Goal: Task Accomplishment & Management: Complete application form

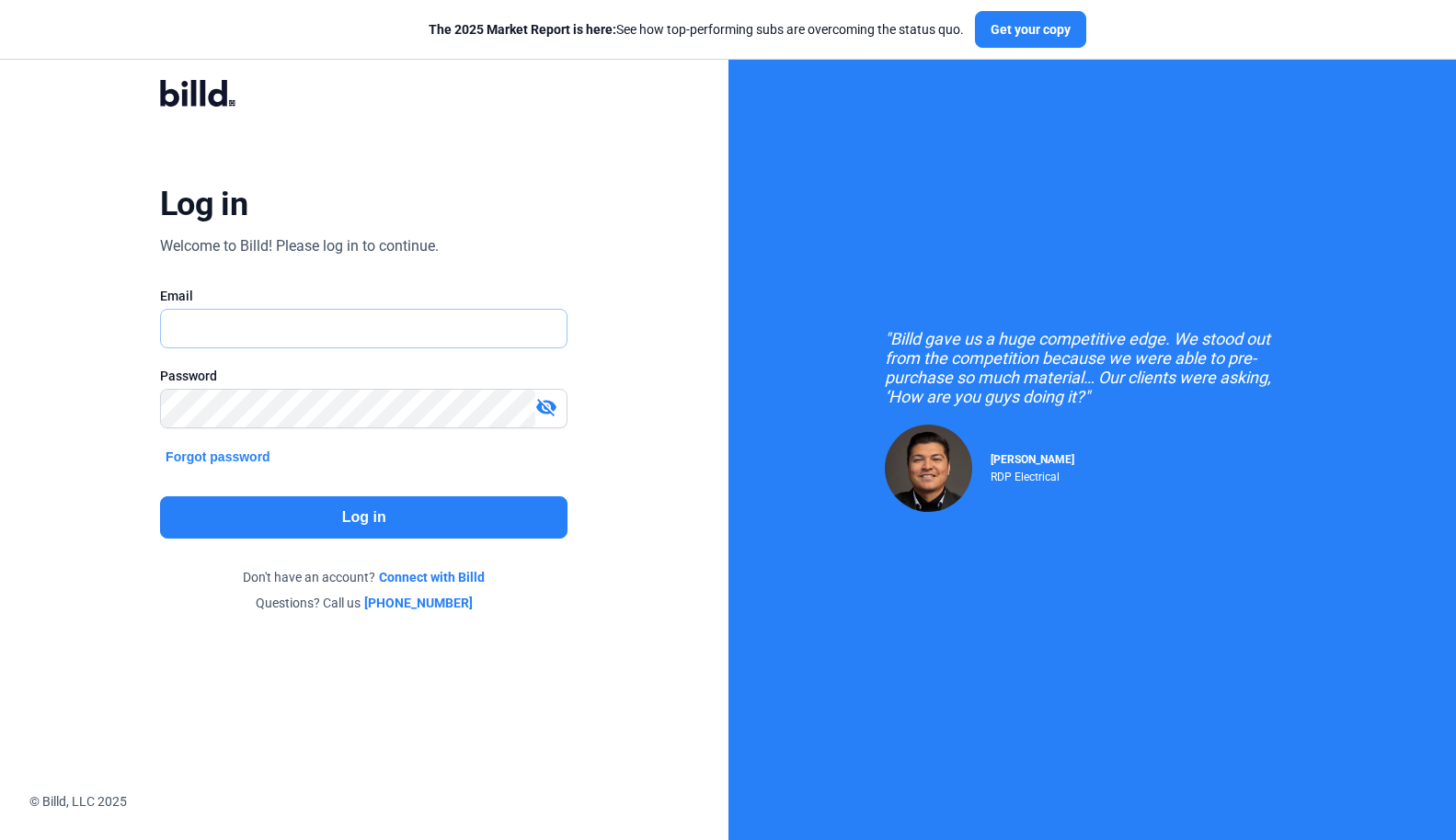
type input "[PERSON_NAME][EMAIL_ADDRESS][DOMAIN_NAME]"
click at [318, 525] on button "Log in" at bounding box center [364, 517] width 408 height 42
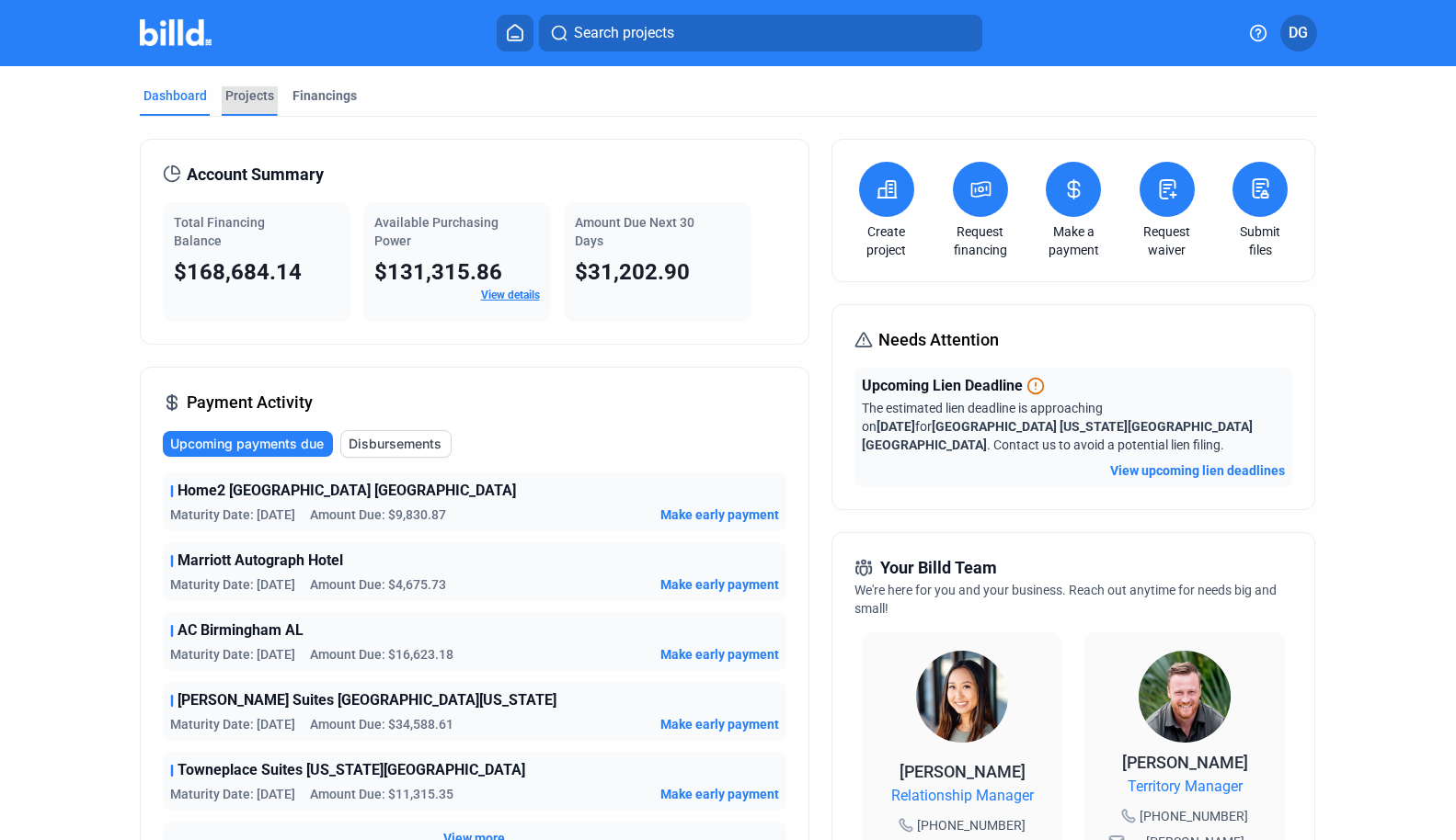
click at [232, 99] on div "Projects" at bounding box center [249, 96] width 49 height 18
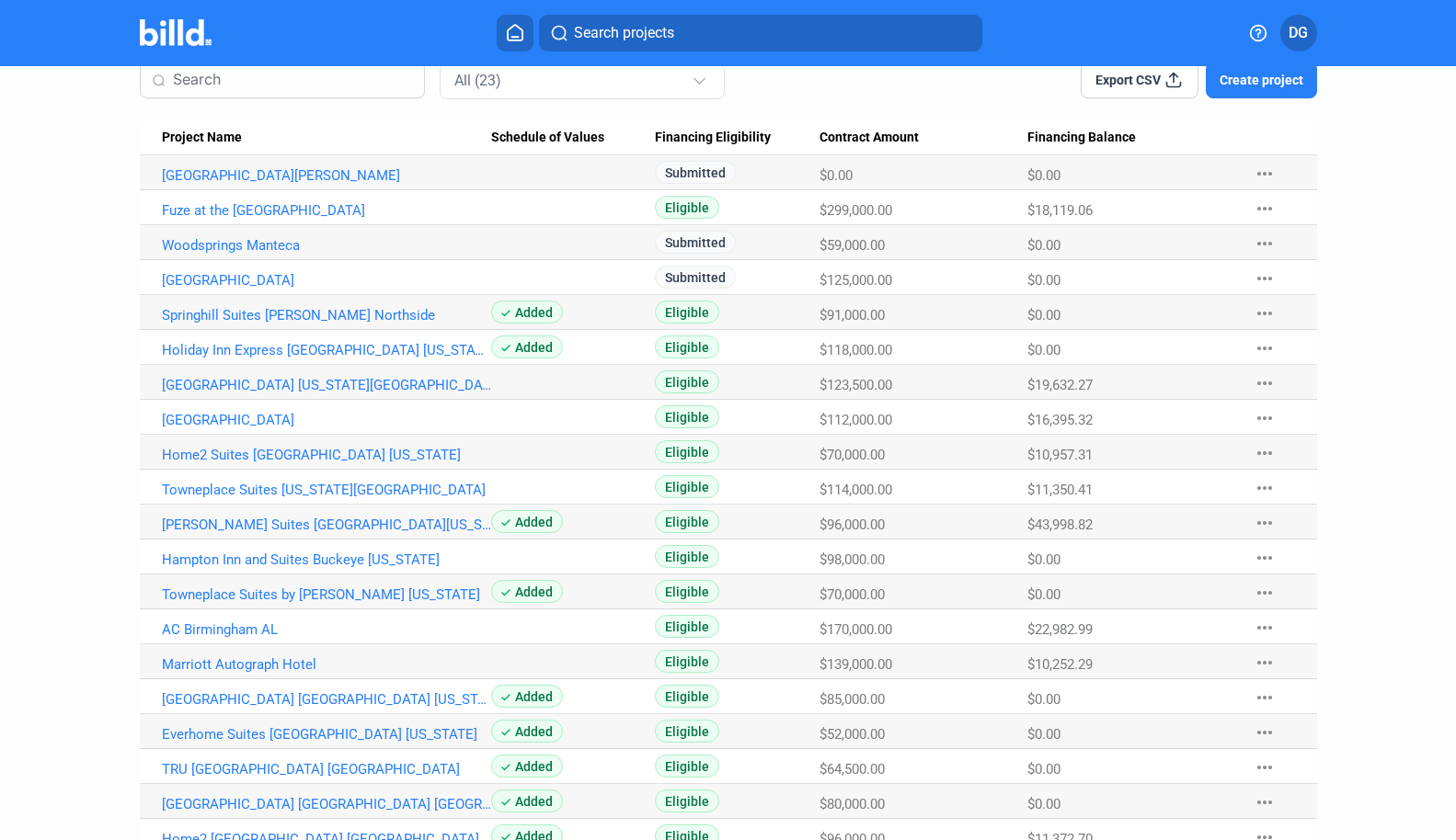
scroll to position [150, 0]
click at [604, 34] on span "Search projects" at bounding box center [624, 33] width 101 height 22
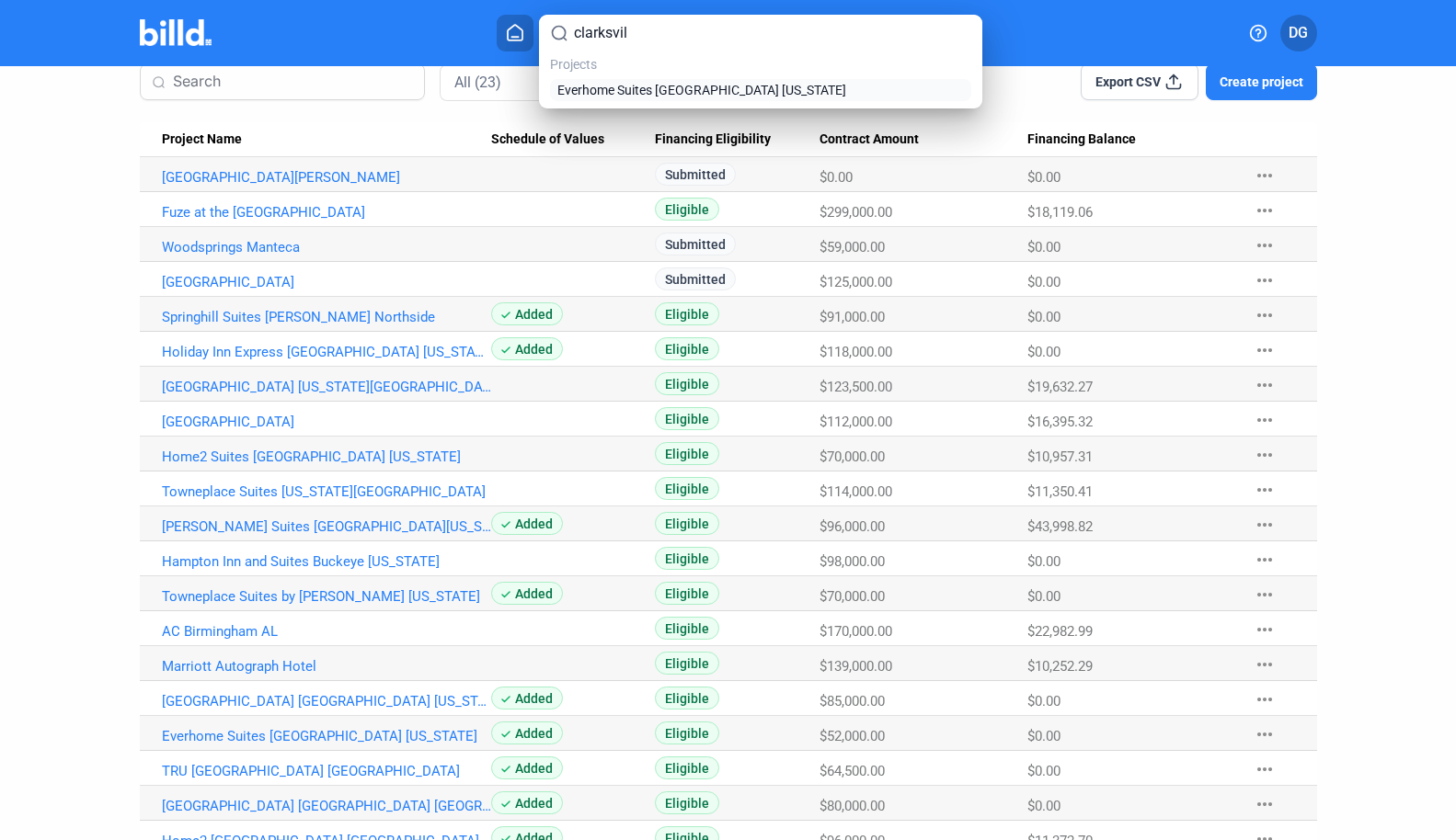
type input "clarksvil"
click at [668, 96] on span "Everhome Suites [GEOGRAPHIC_DATA] [US_STATE]" at bounding box center [702, 90] width 289 height 18
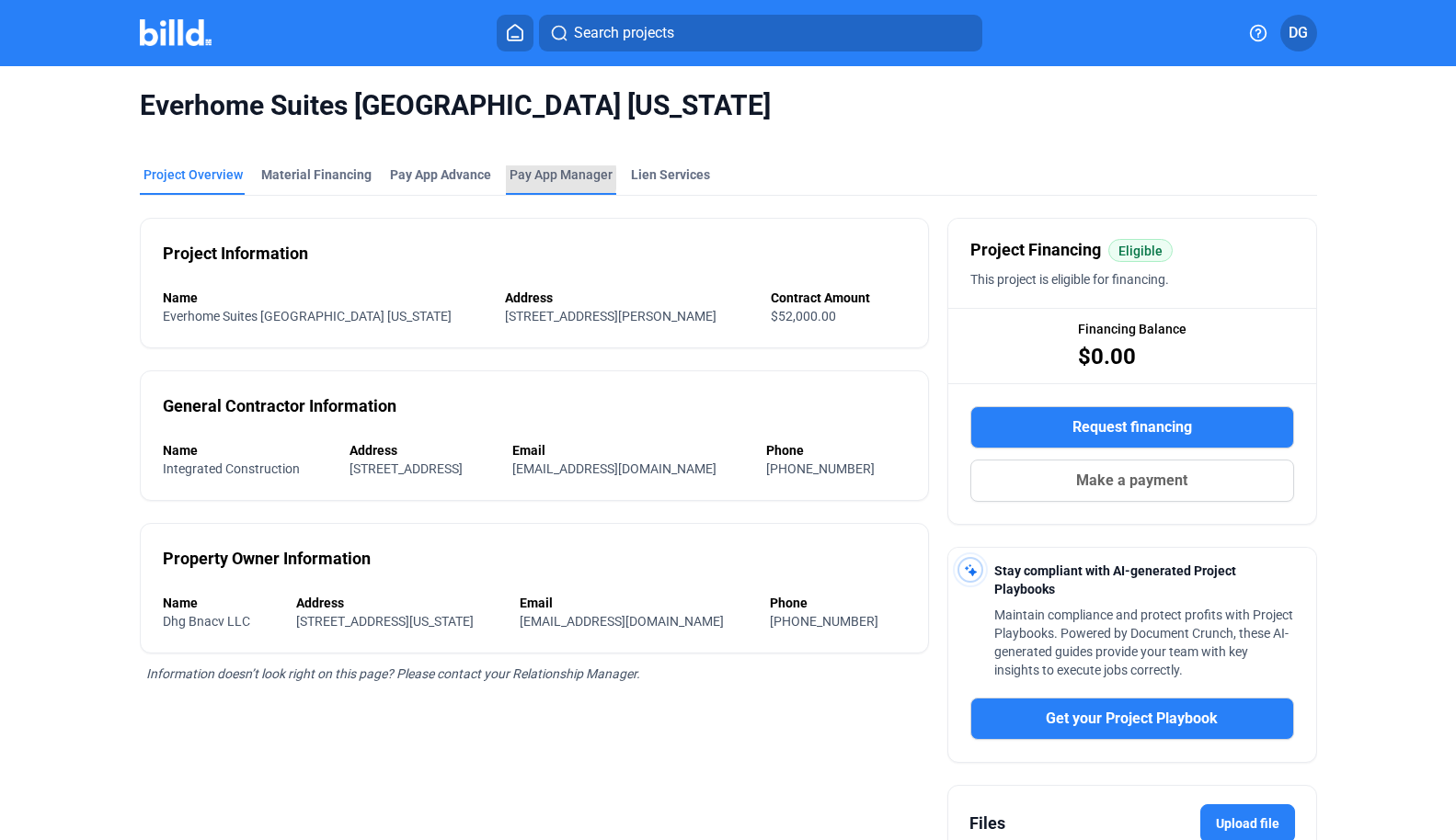
click at [538, 178] on span "Pay App Manager" at bounding box center [560, 174] width 103 height 18
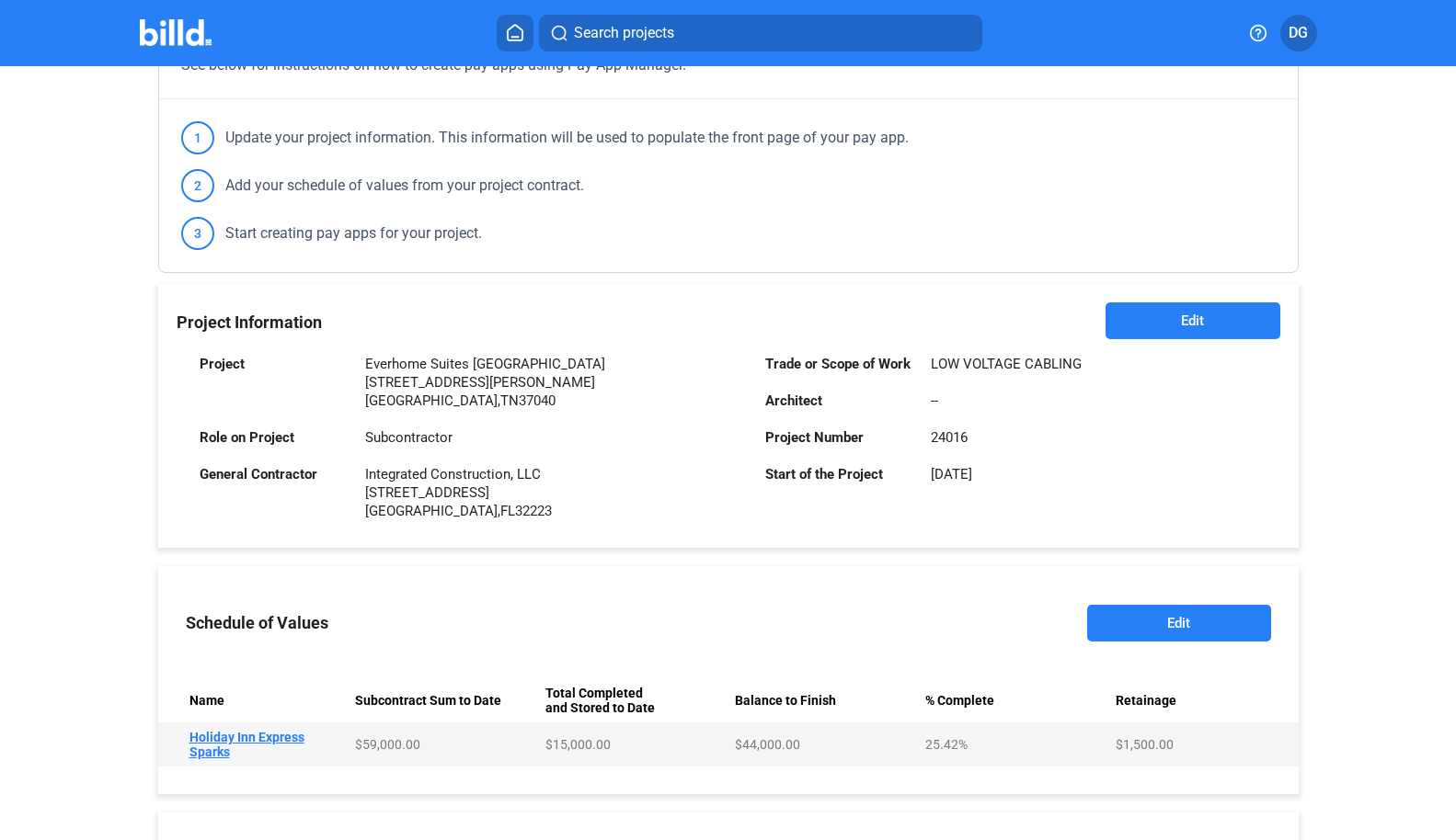
scroll to position [499, 0]
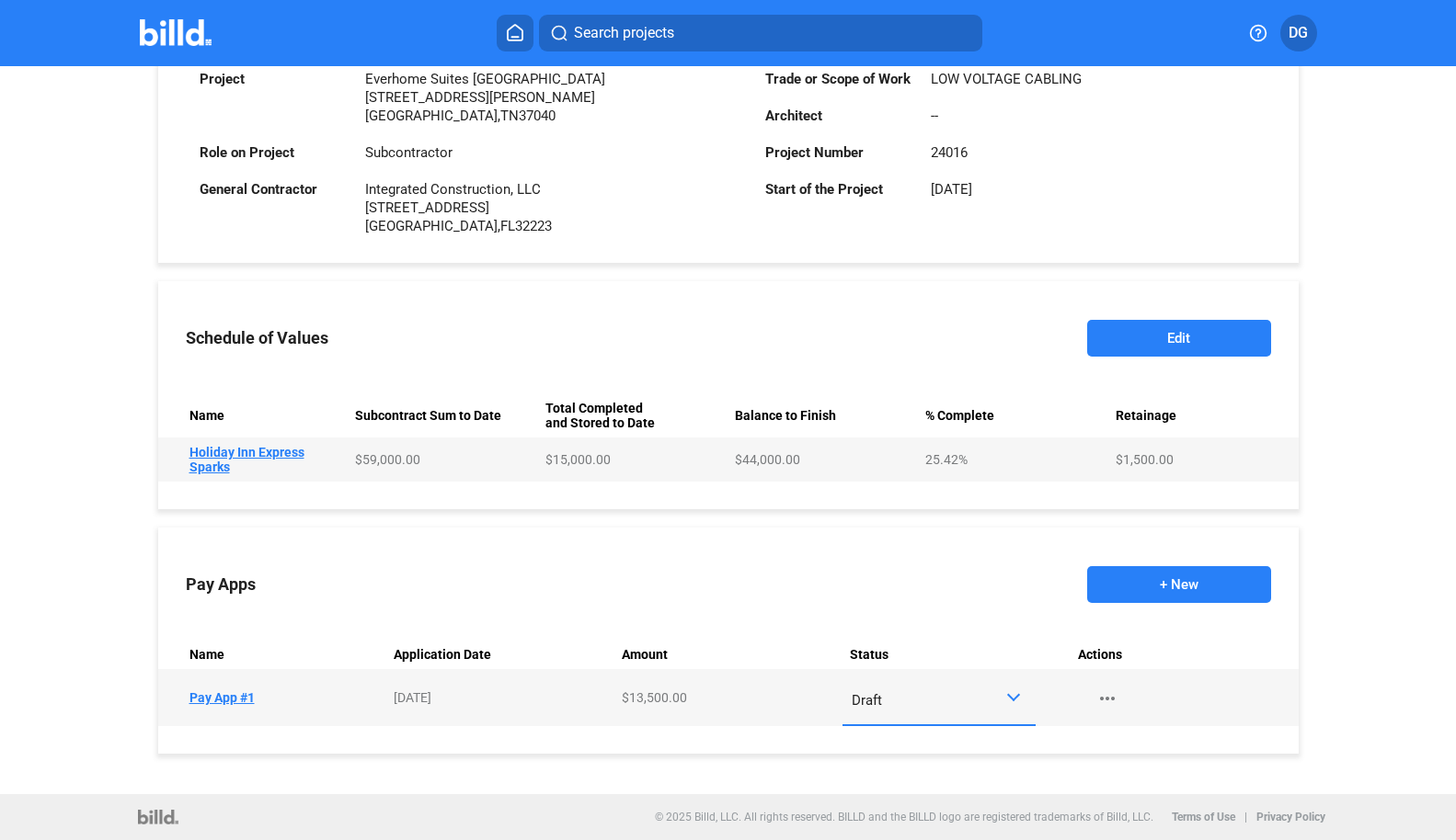
click at [1007, 698] on div at bounding box center [1013, 695] width 13 height 13
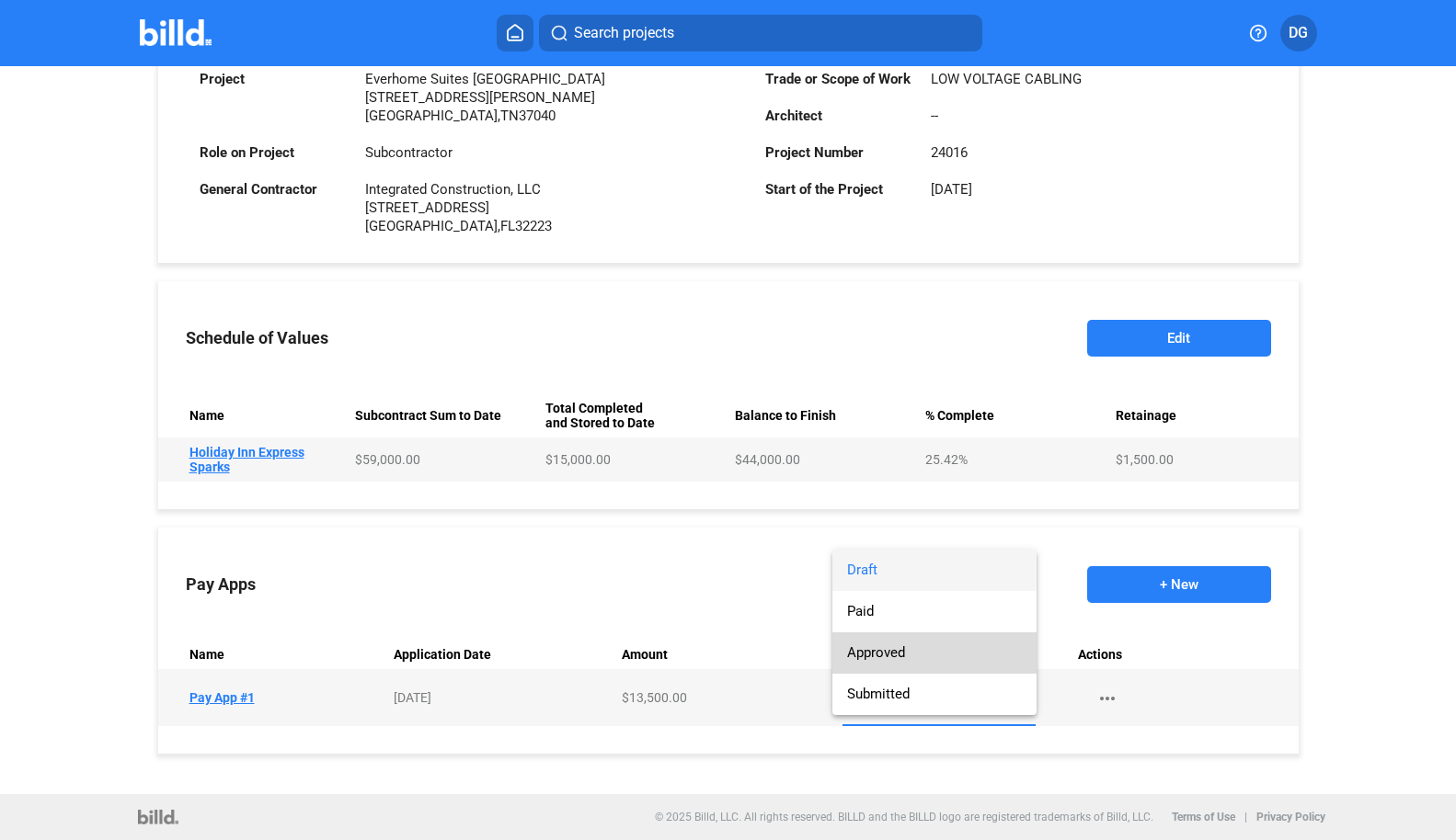
click at [897, 660] on span "Approved" at bounding box center [876, 653] width 58 height 17
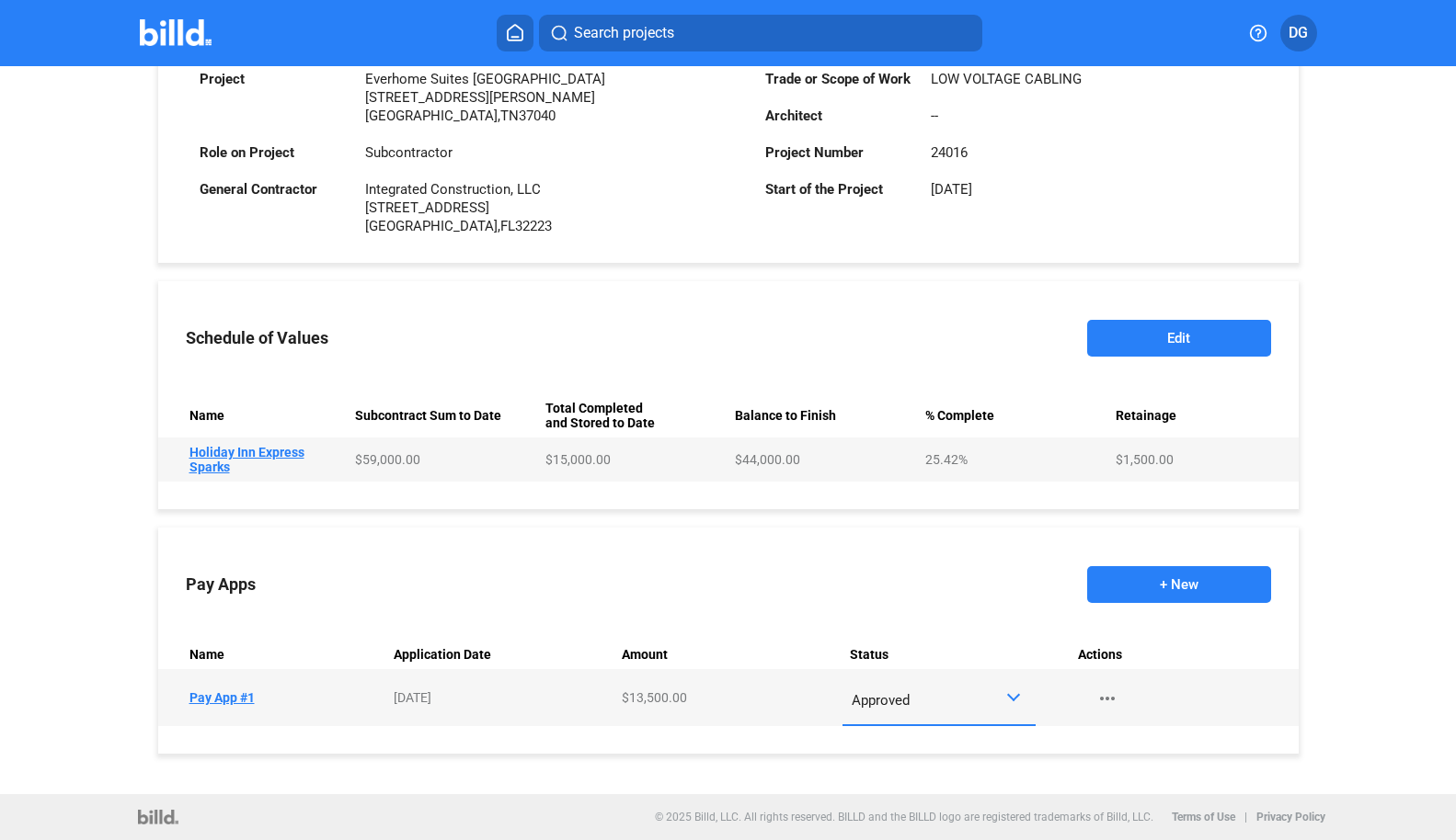
click at [1181, 578] on button "+ New" at bounding box center [1179, 584] width 184 height 37
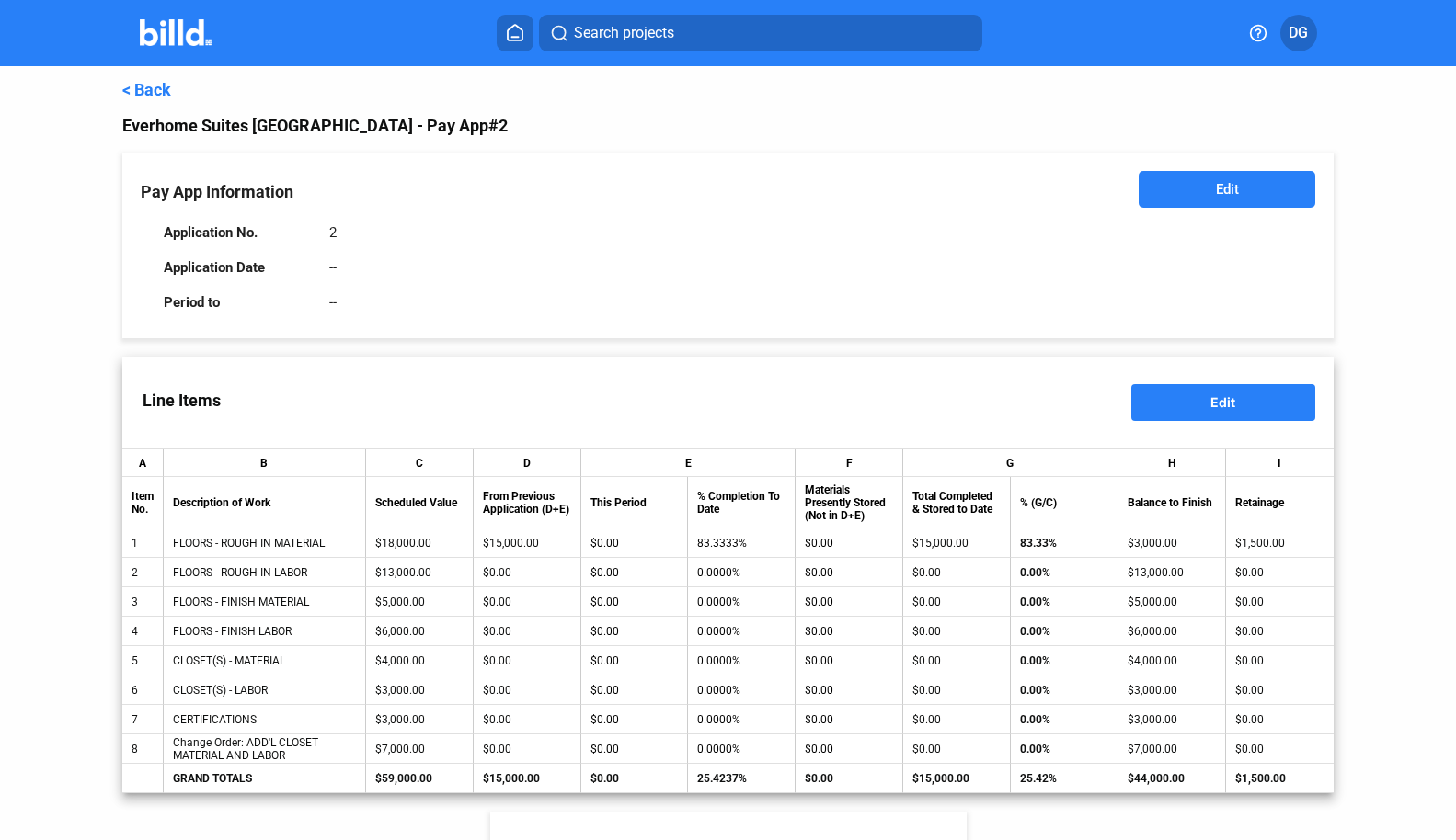
click at [1227, 198] on button "Edit" at bounding box center [1226, 189] width 175 height 37
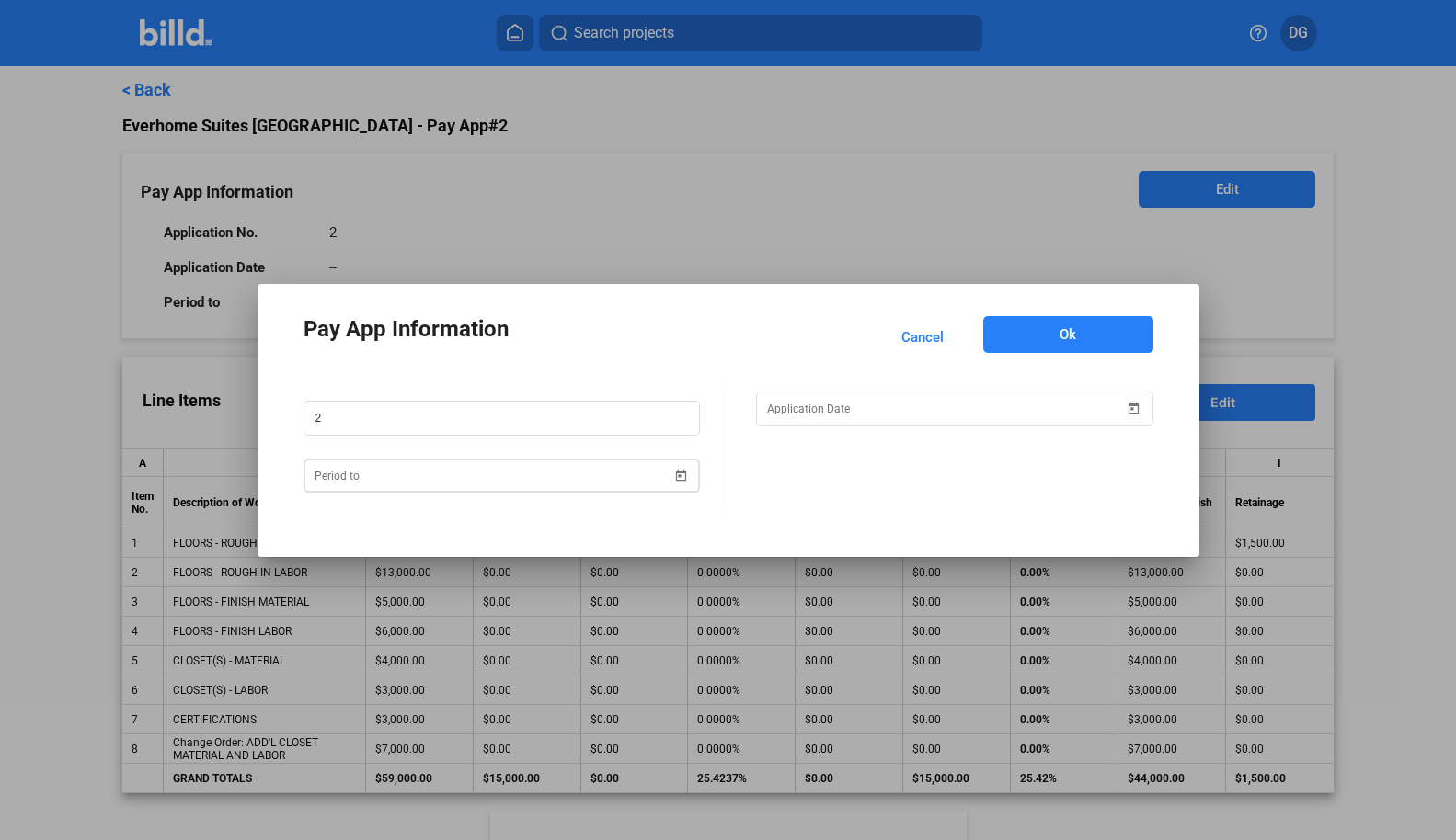
click at [683, 474] on span "Open calendar" at bounding box center [681, 464] width 44 height 44
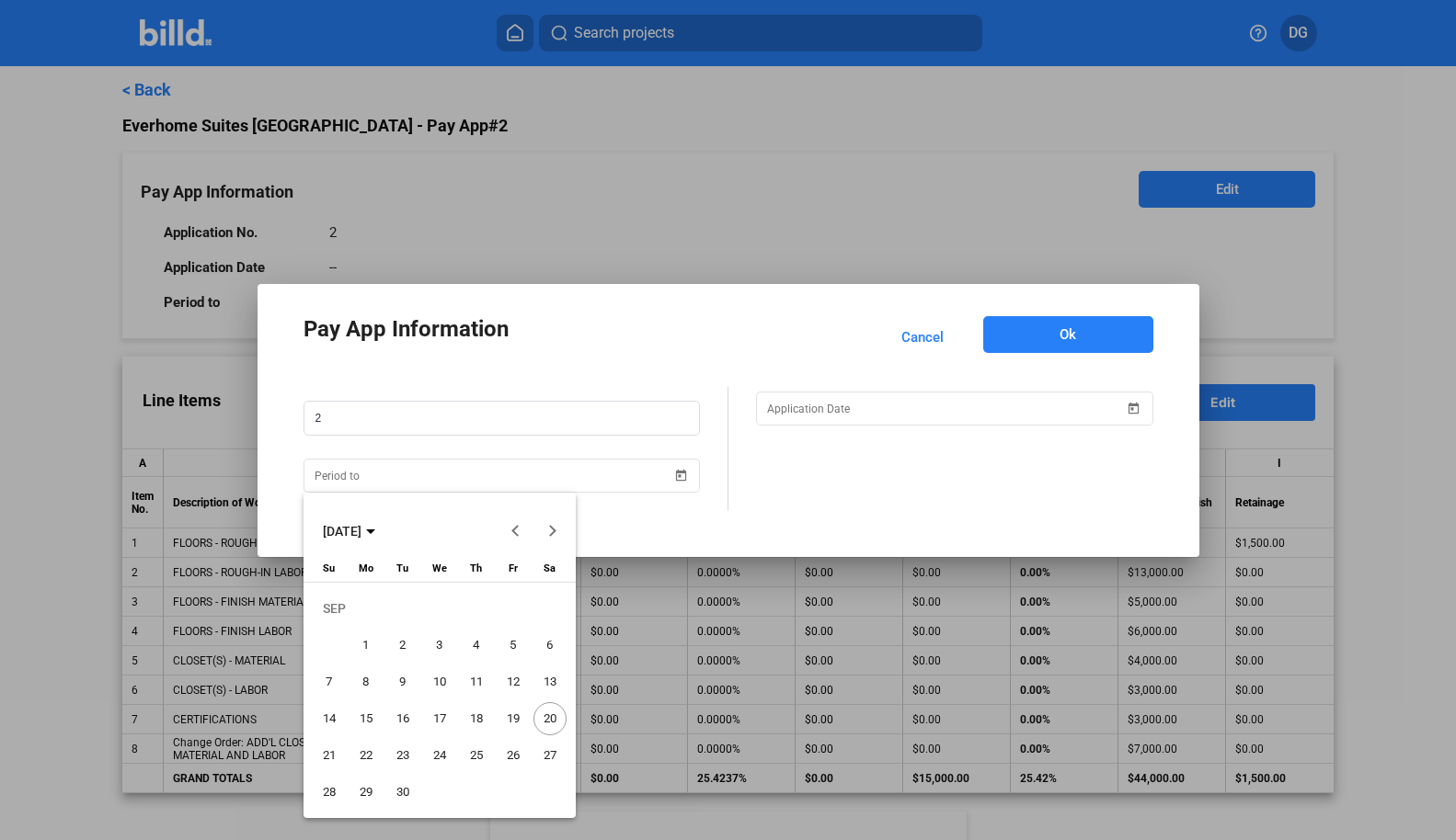
click at [406, 786] on span "30" at bounding box center [403, 792] width 33 height 33
type input "[DATE]"
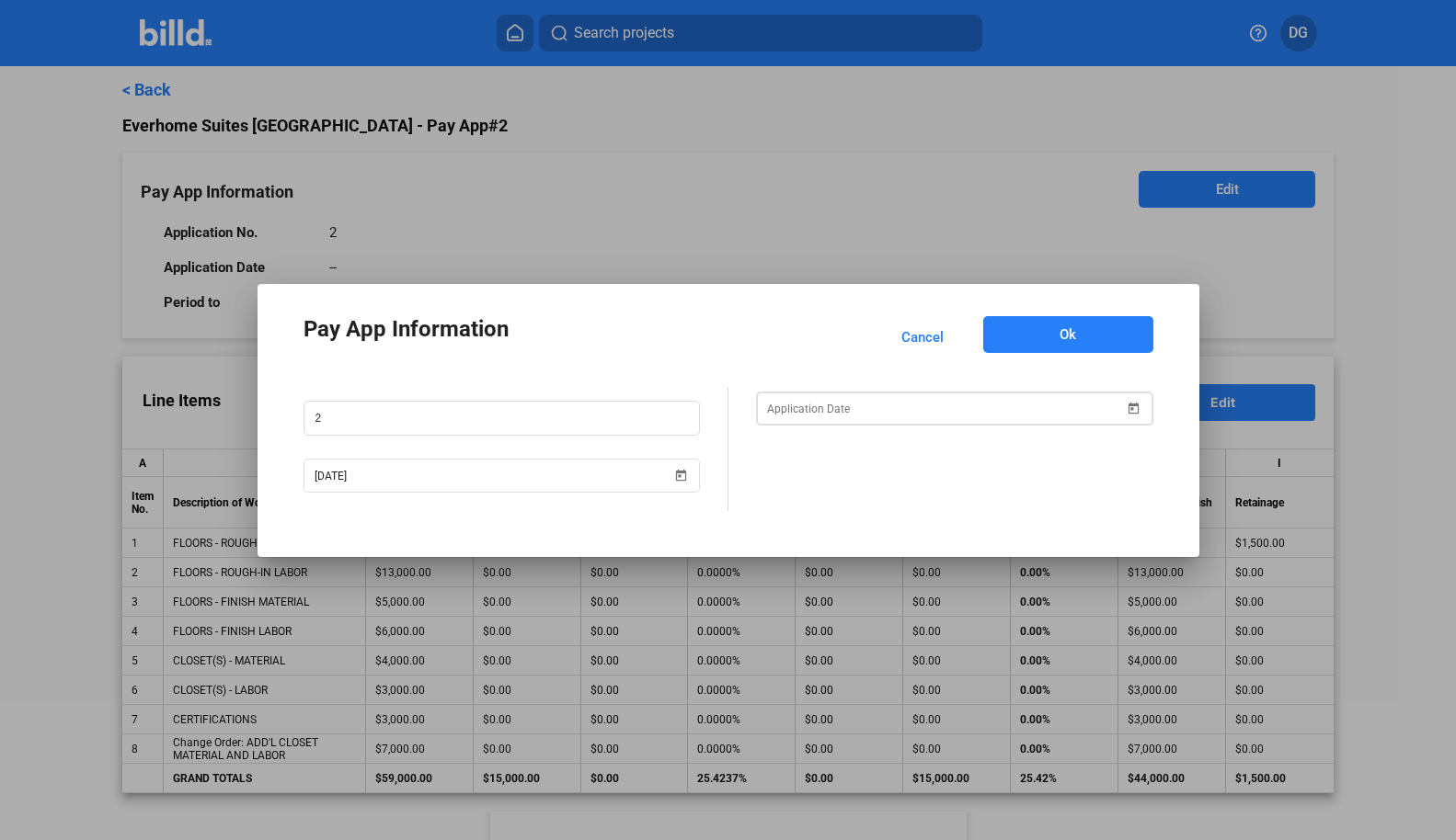
click at [1129, 406] on span "Open calendar" at bounding box center [1134, 397] width 44 height 44
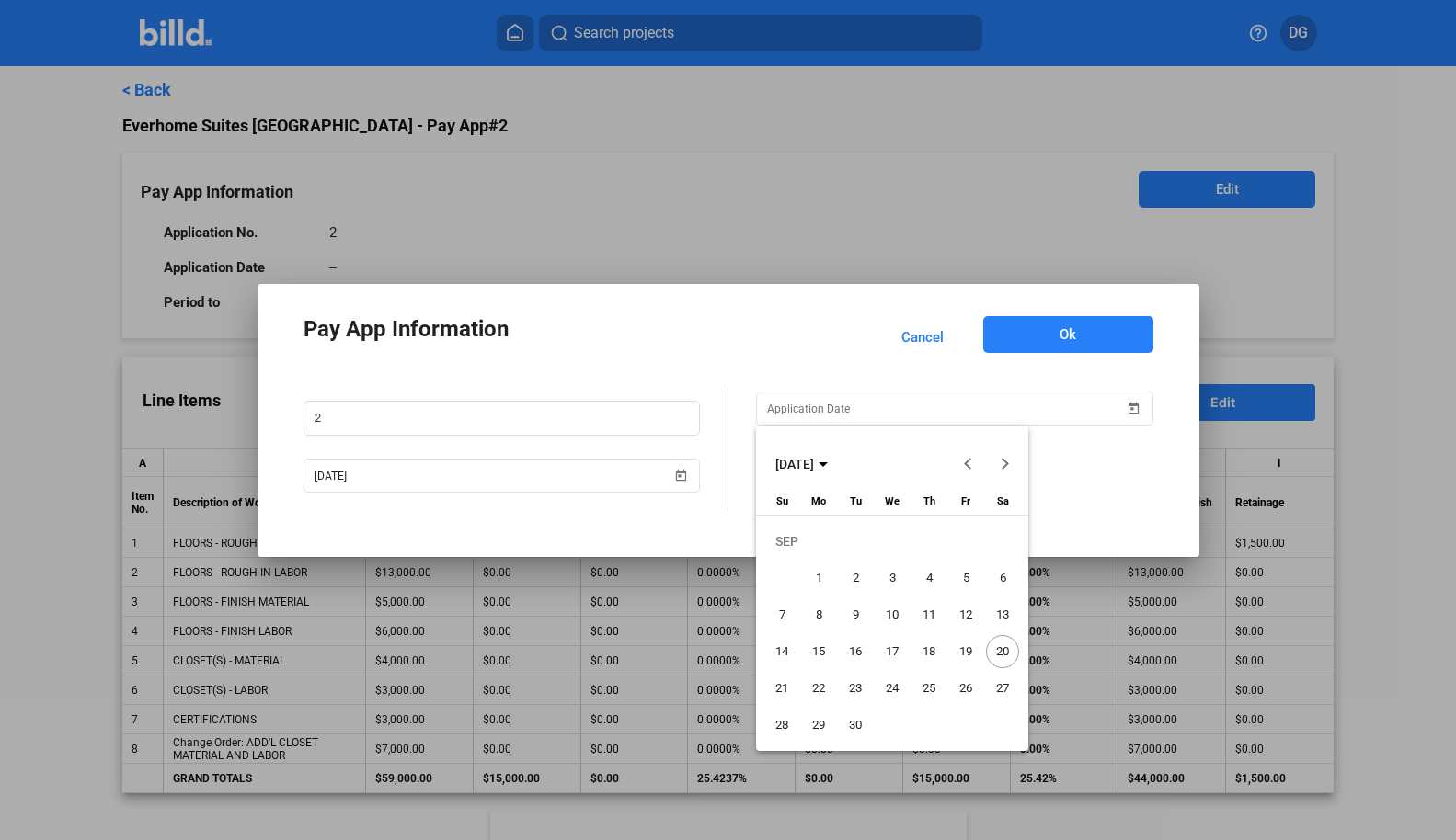
click at [994, 647] on span "20" at bounding box center [1002, 652] width 33 height 33
type input "[DATE]"
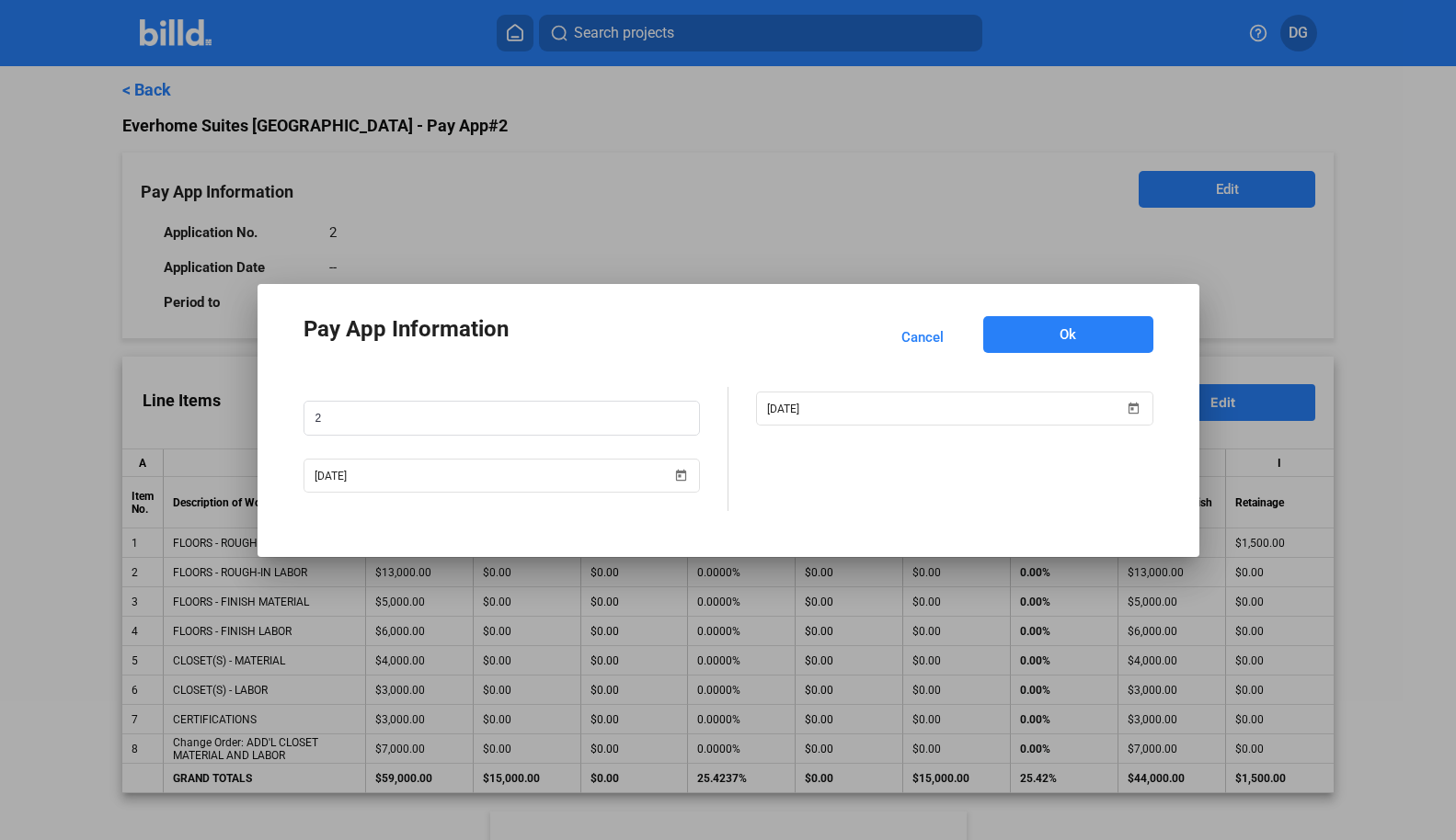
click at [913, 207] on div at bounding box center [728, 420] width 1456 height 840
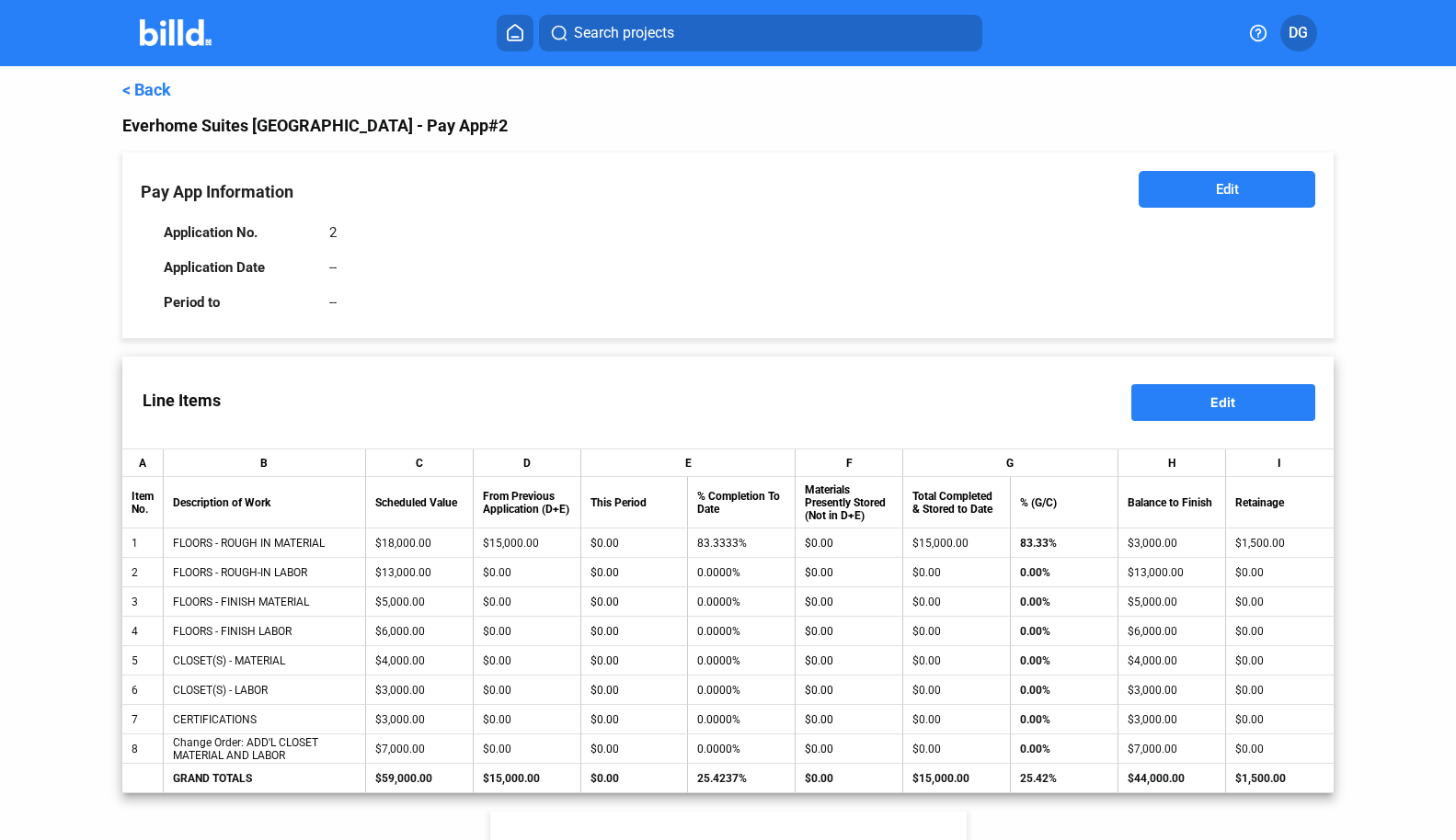
click at [1193, 185] on button "Edit" at bounding box center [1226, 189] width 175 height 37
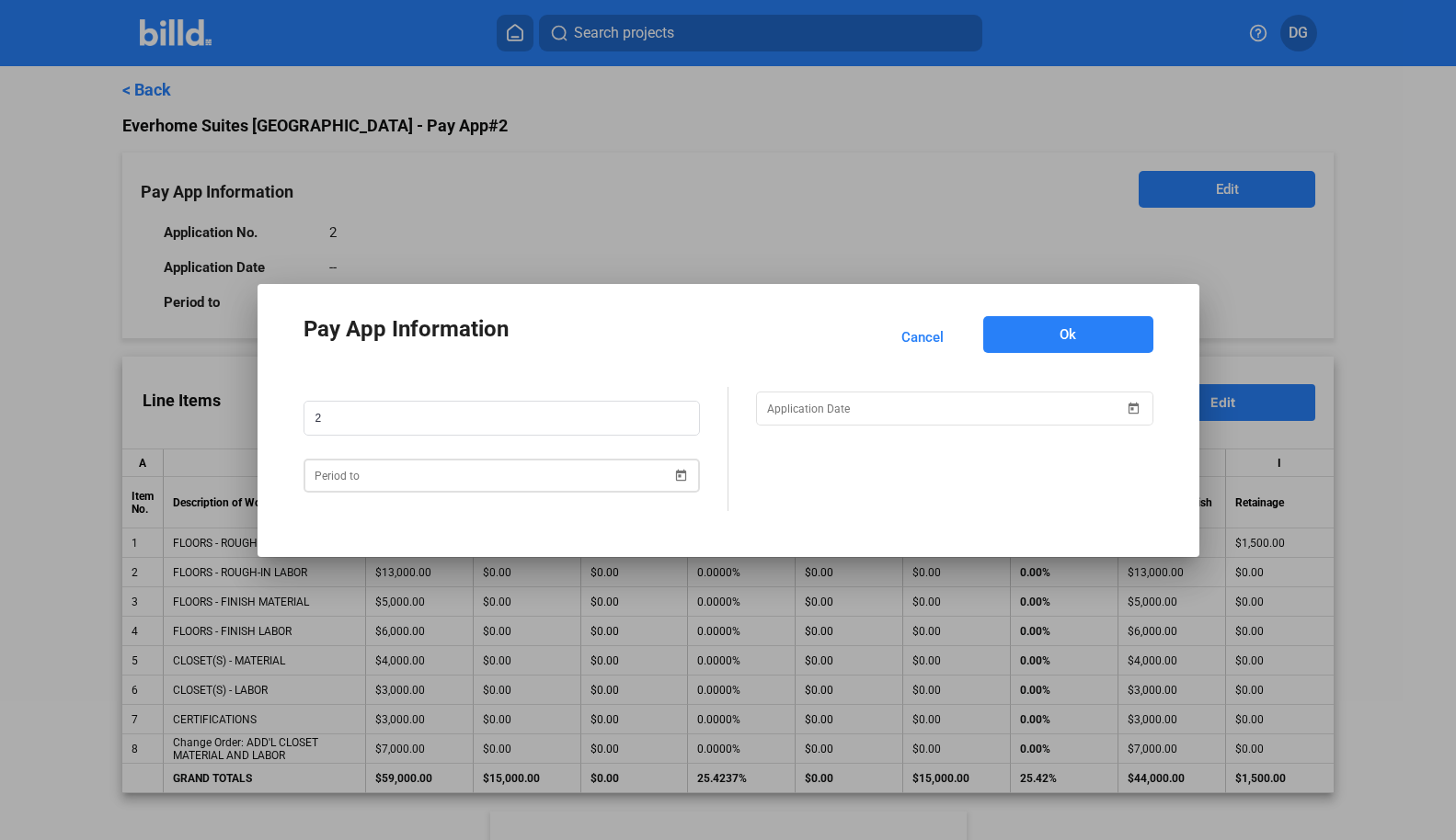
click at [684, 470] on span "Open calendar" at bounding box center [681, 464] width 44 height 44
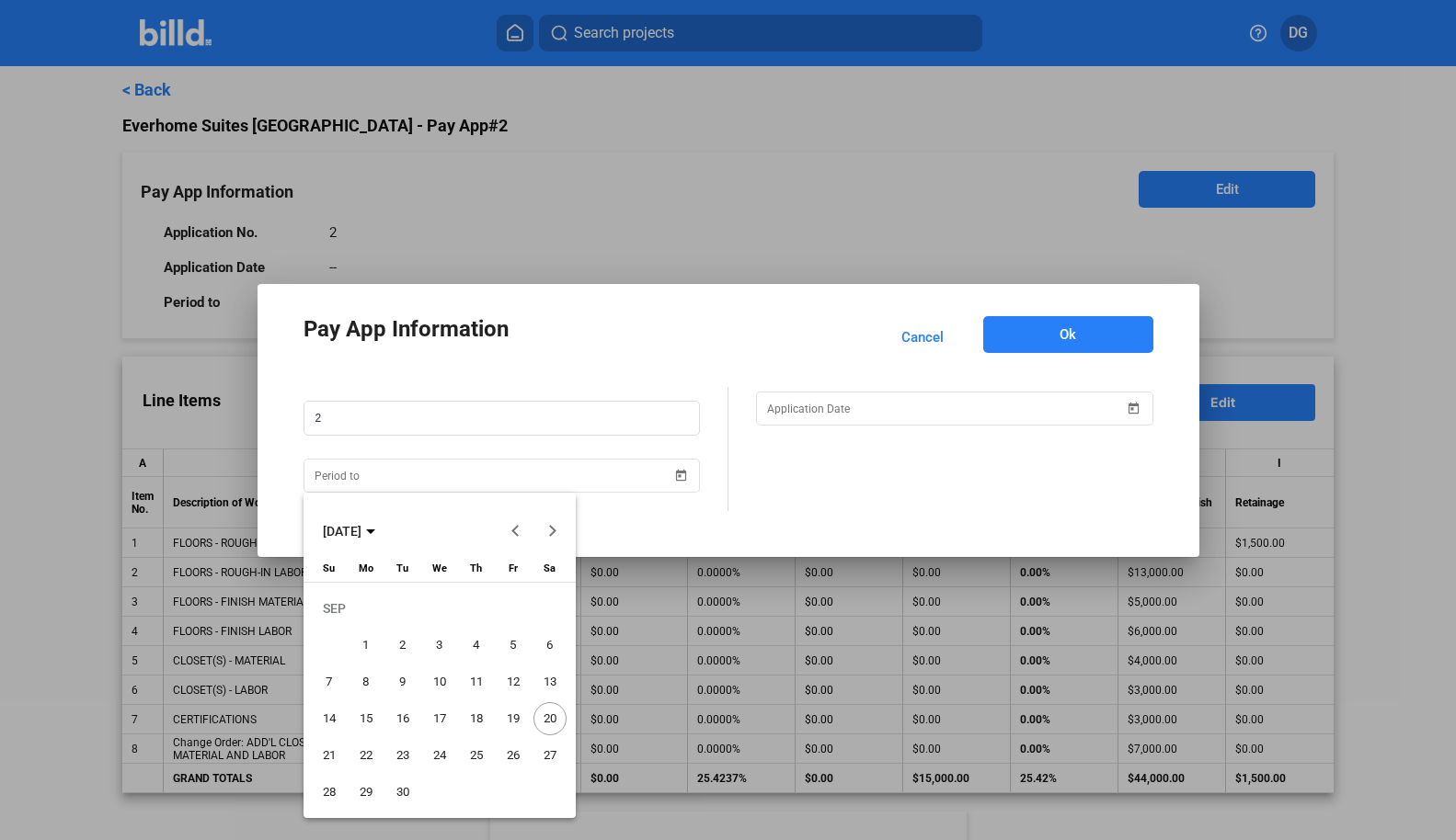
click at [541, 715] on span "20" at bounding box center [549, 718] width 33 height 33
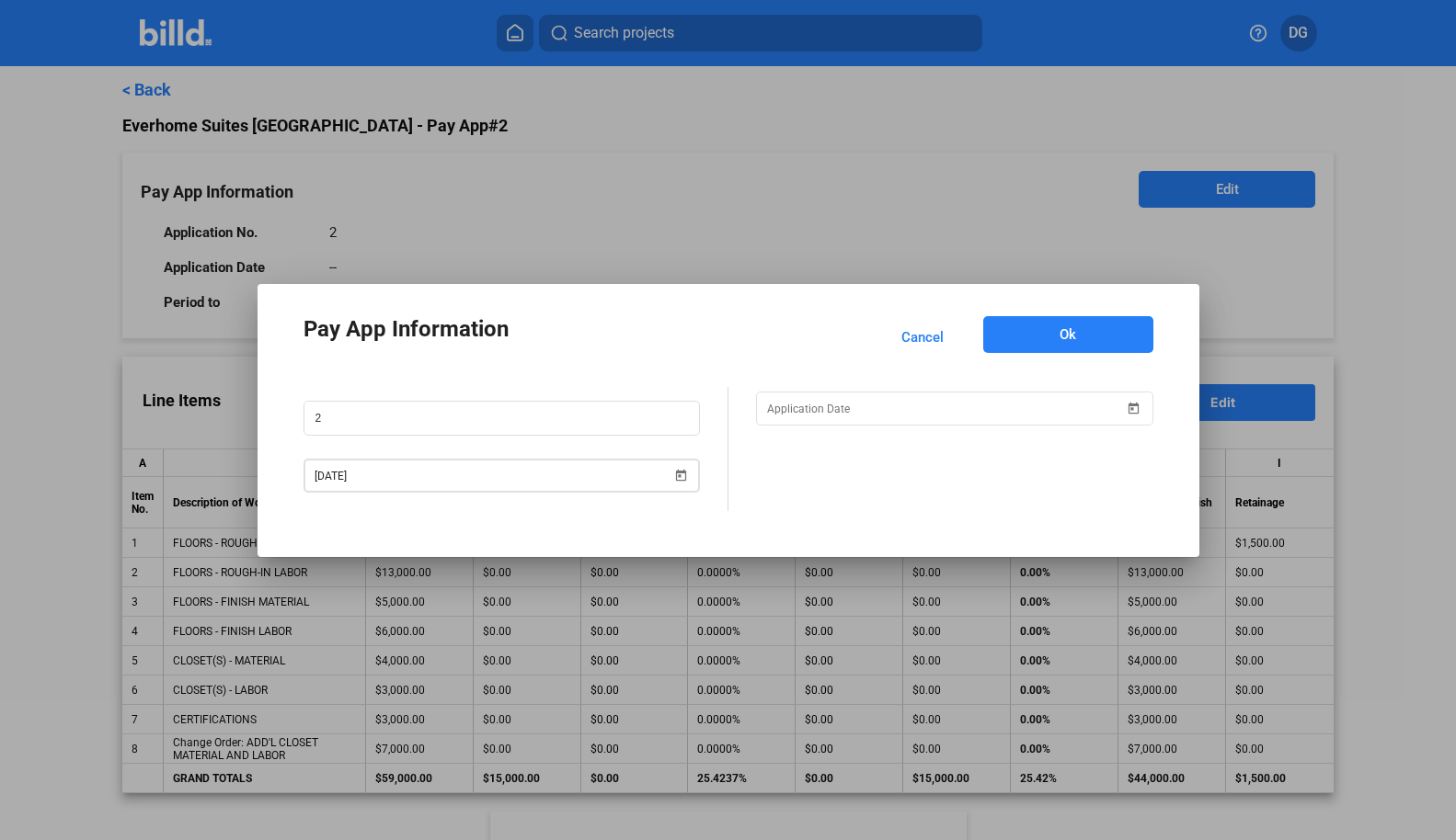
click at [680, 471] on span "Open calendar" at bounding box center [681, 464] width 44 height 44
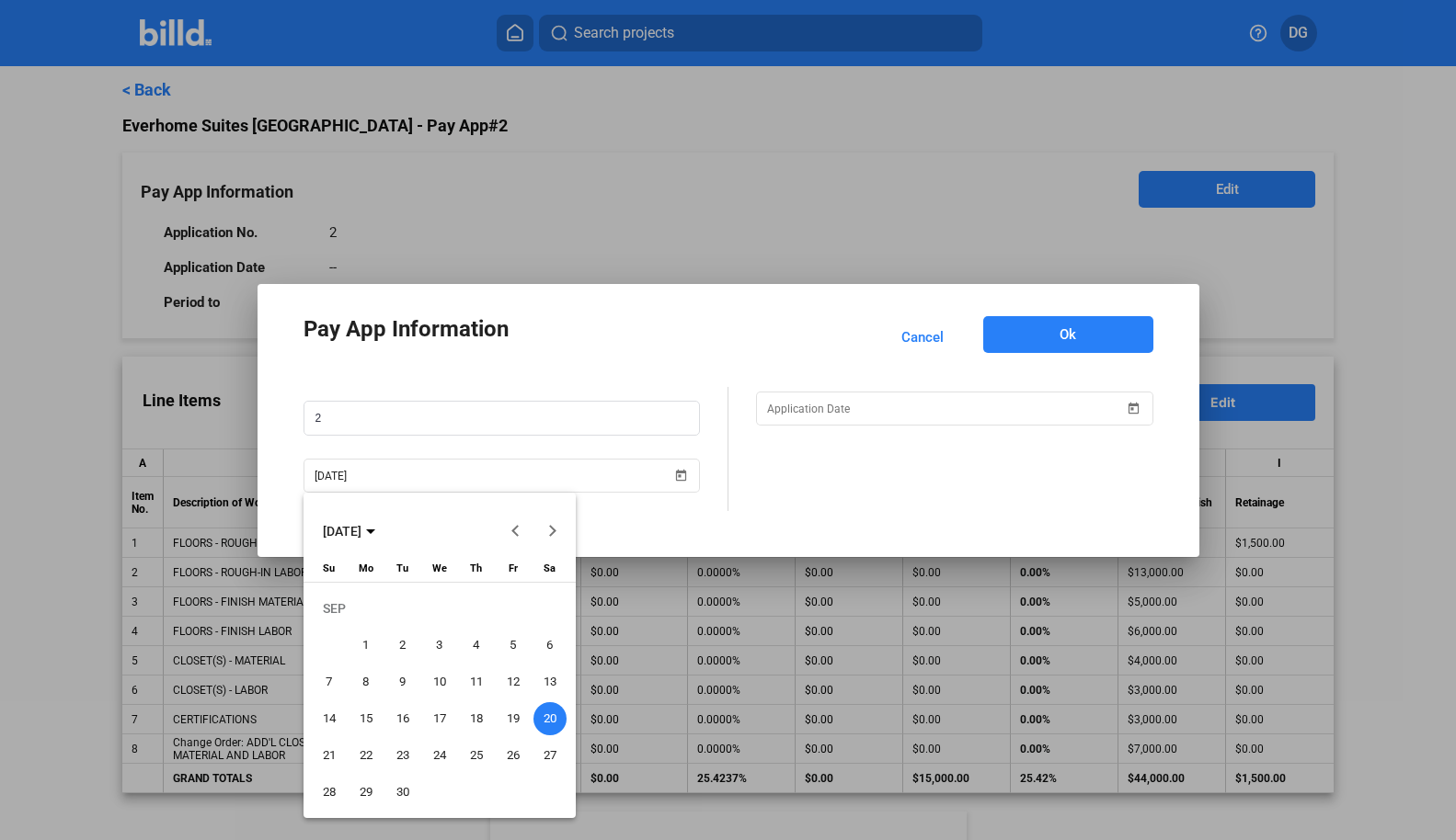
click at [406, 788] on span "30" at bounding box center [403, 792] width 33 height 33
type input "[DATE]"
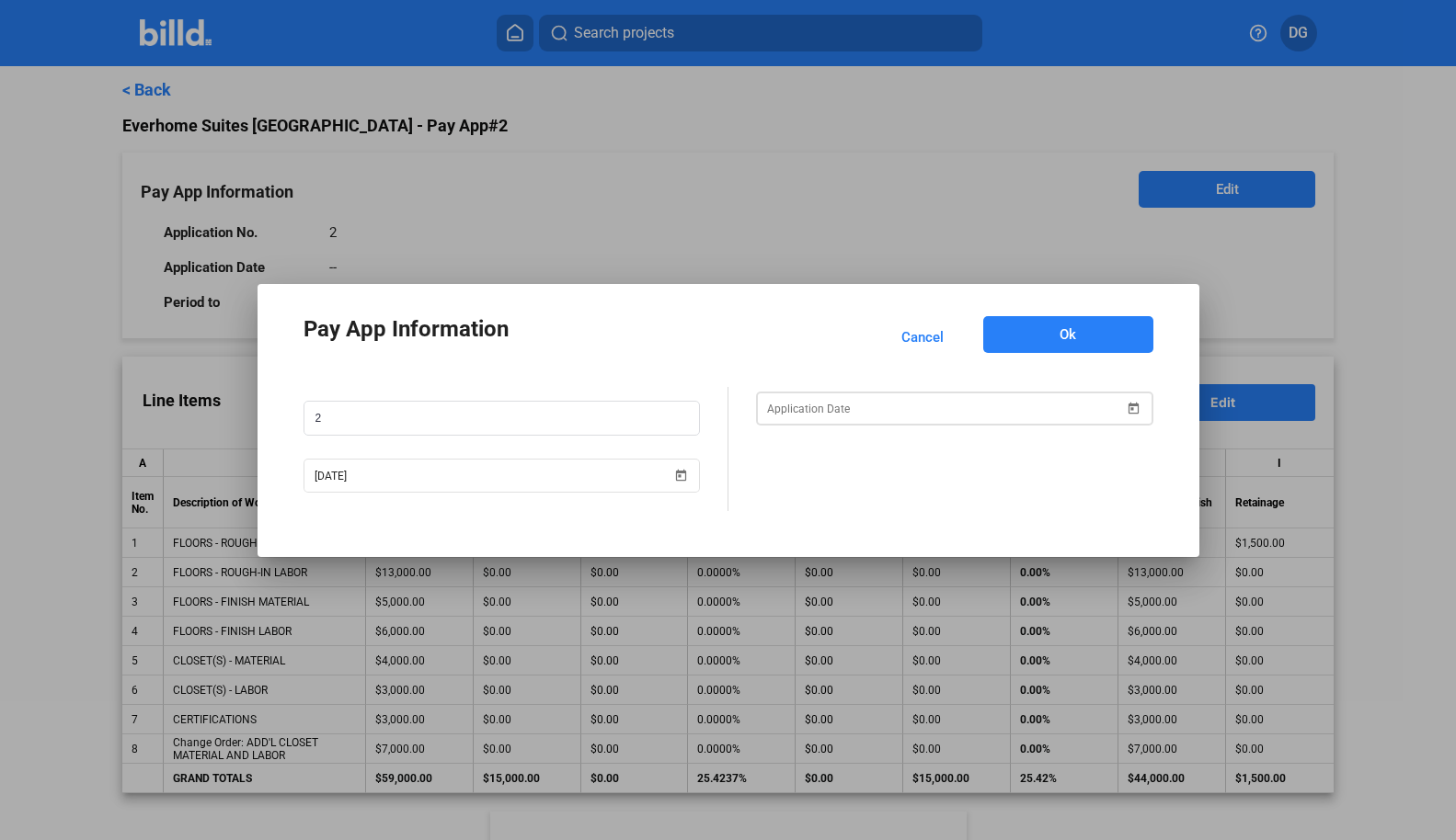
click at [1134, 411] on span "Open calendar" at bounding box center [1134, 397] width 44 height 44
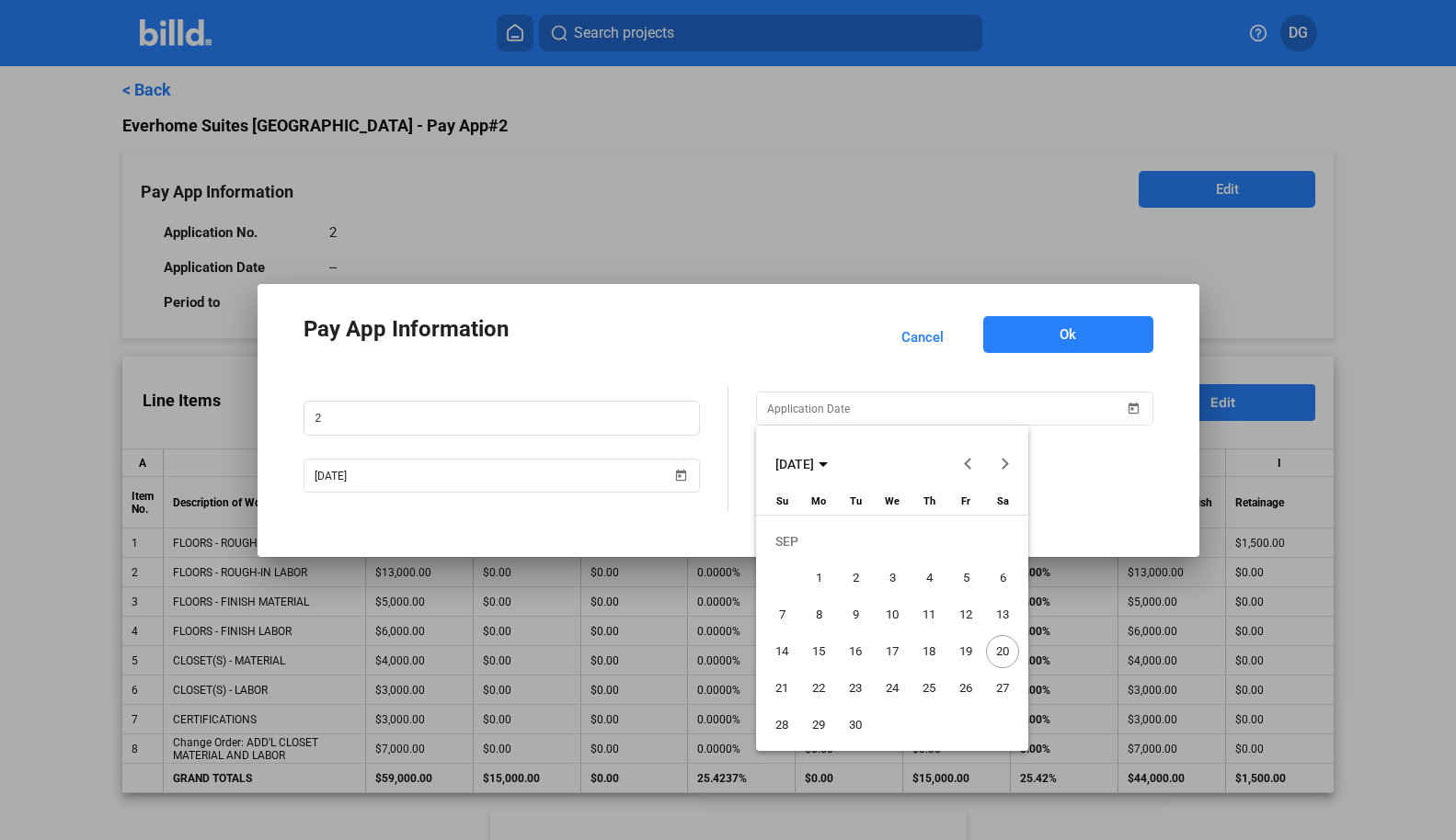
click at [1001, 649] on span "20" at bounding box center [1002, 652] width 33 height 33
type input "[DATE]"
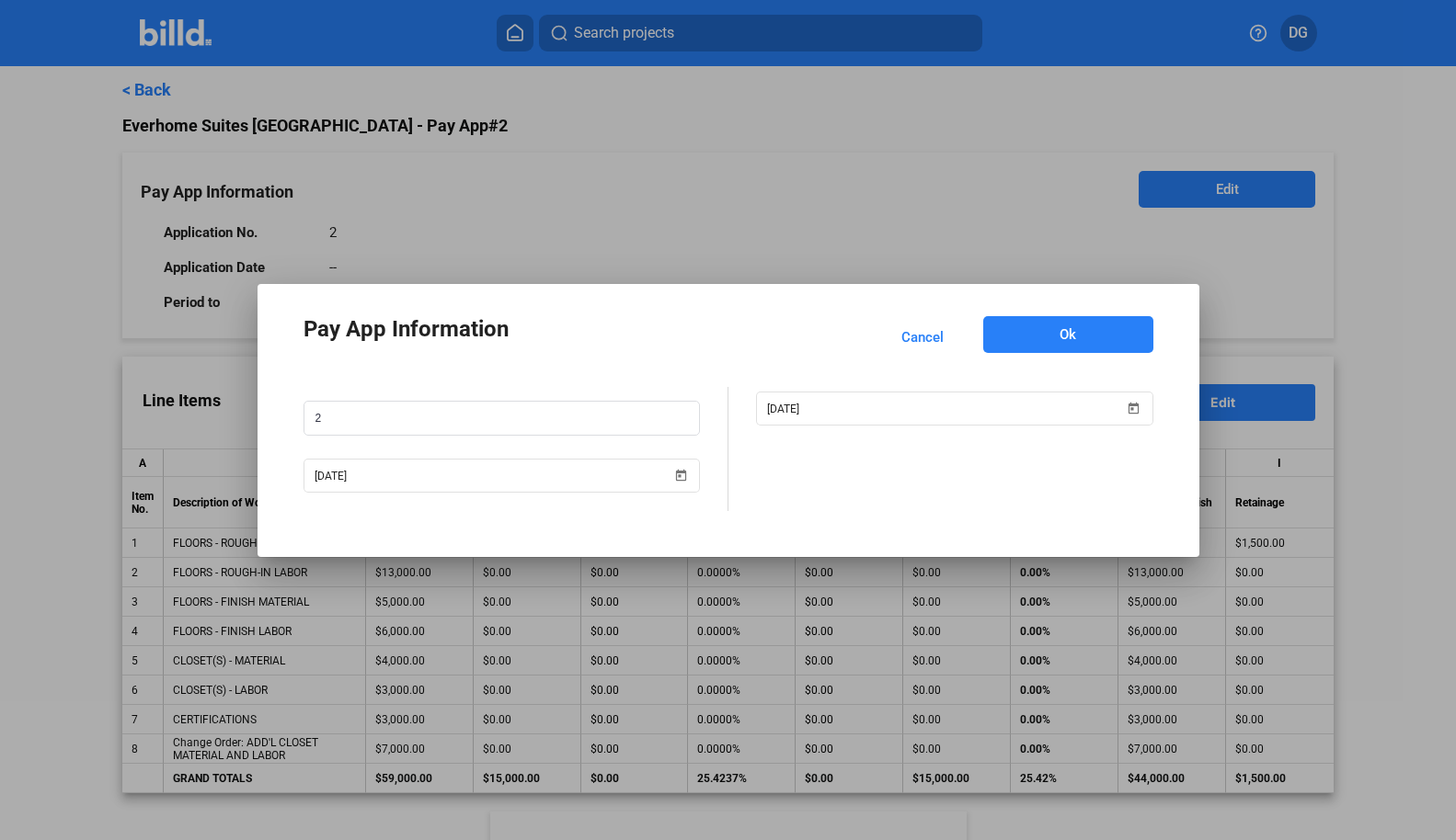
click at [1059, 335] on span "Ok" at bounding box center [1067, 335] width 17 height 18
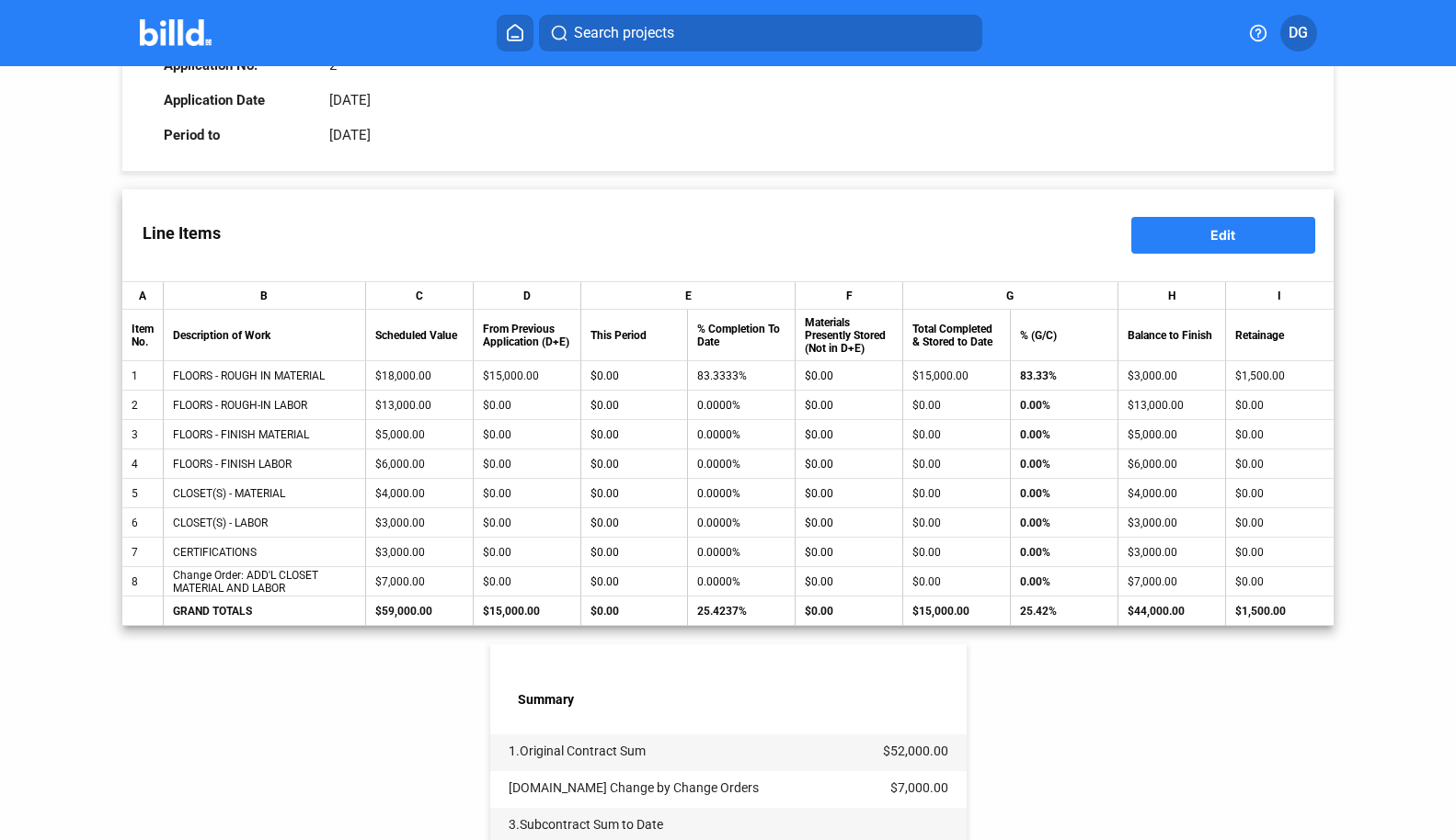
scroll to position [172, 0]
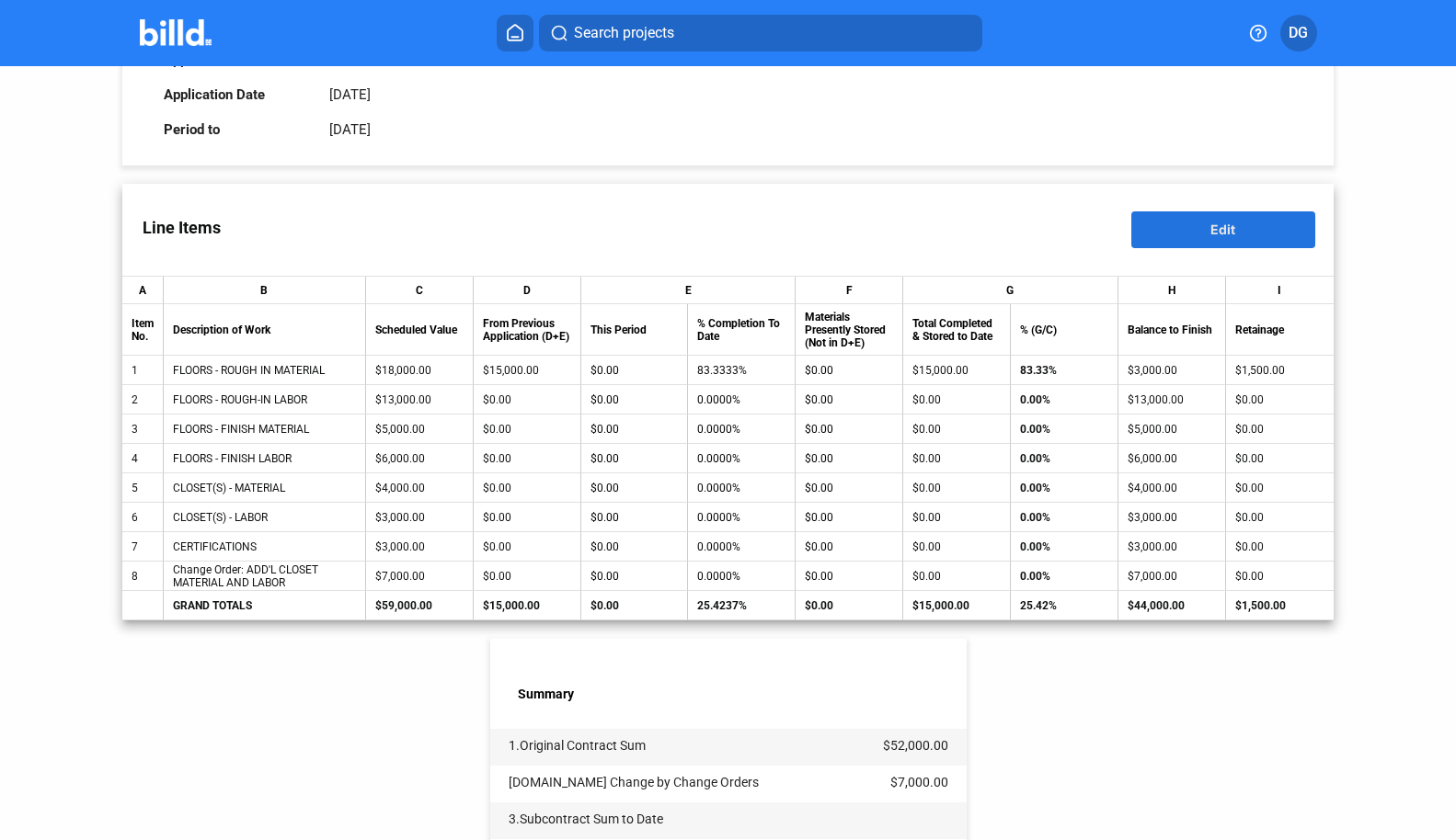
click at [1193, 214] on button "Edit" at bounding box center [1223, 229] width 184 height 37
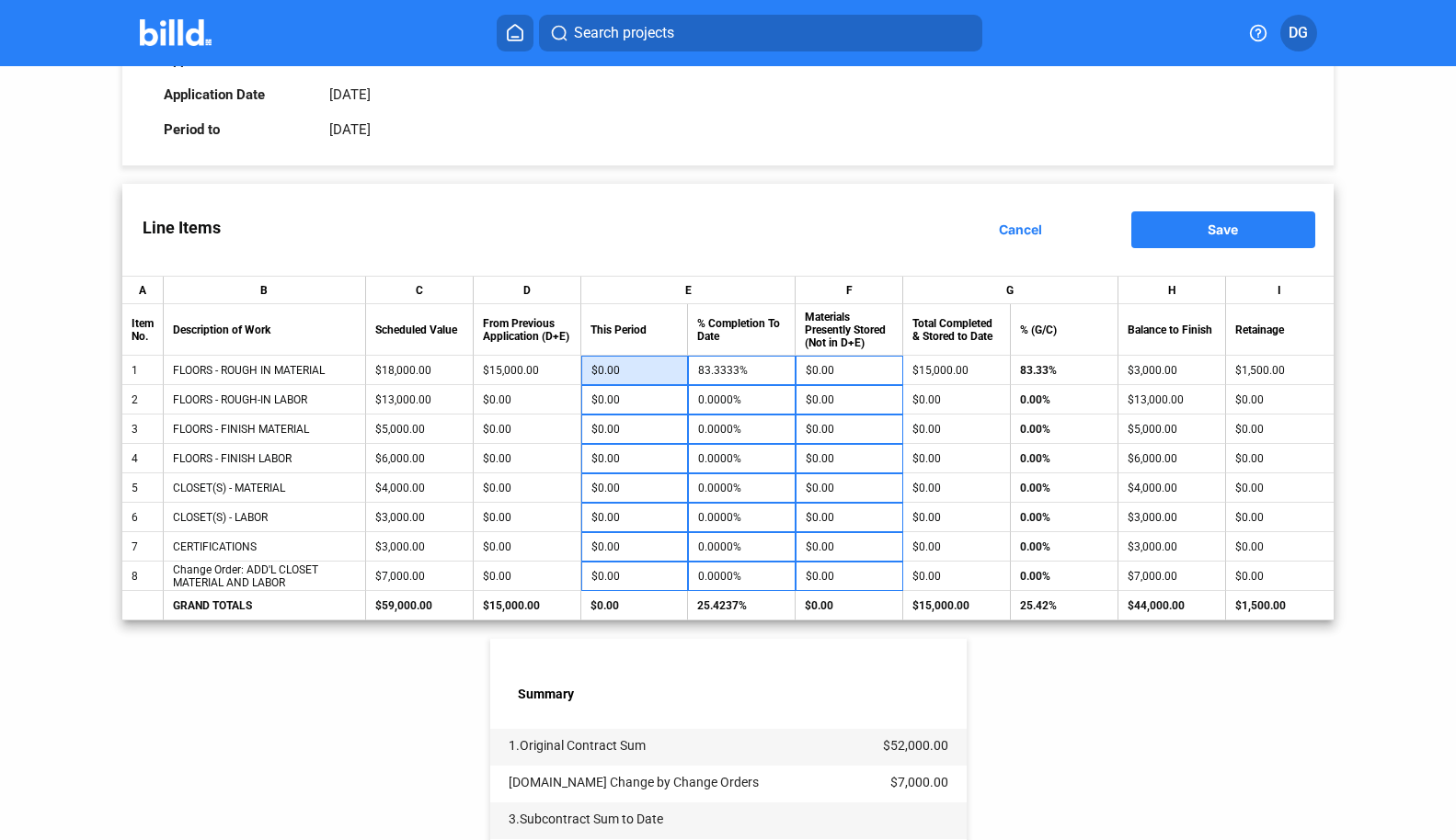
click at [649, 368] on input "$0.00" at bounding box center [634, 371] width 87 height 28
type input "3"
type input "83.3500%"
type input "30"
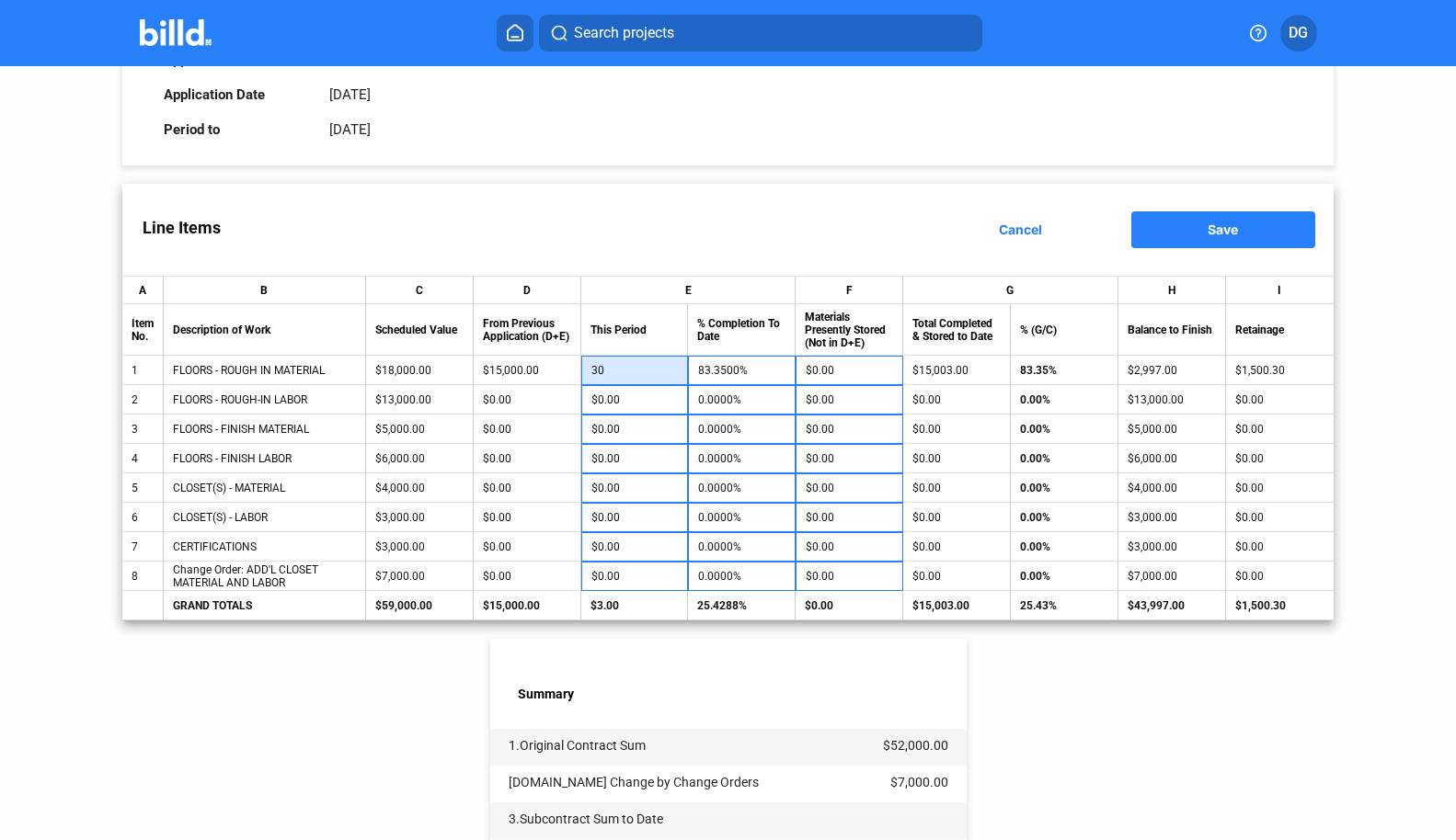
type input "83.5000%"
type input "300"
type input "85.0000%"
type input "3,000"
type input "100.0000%"
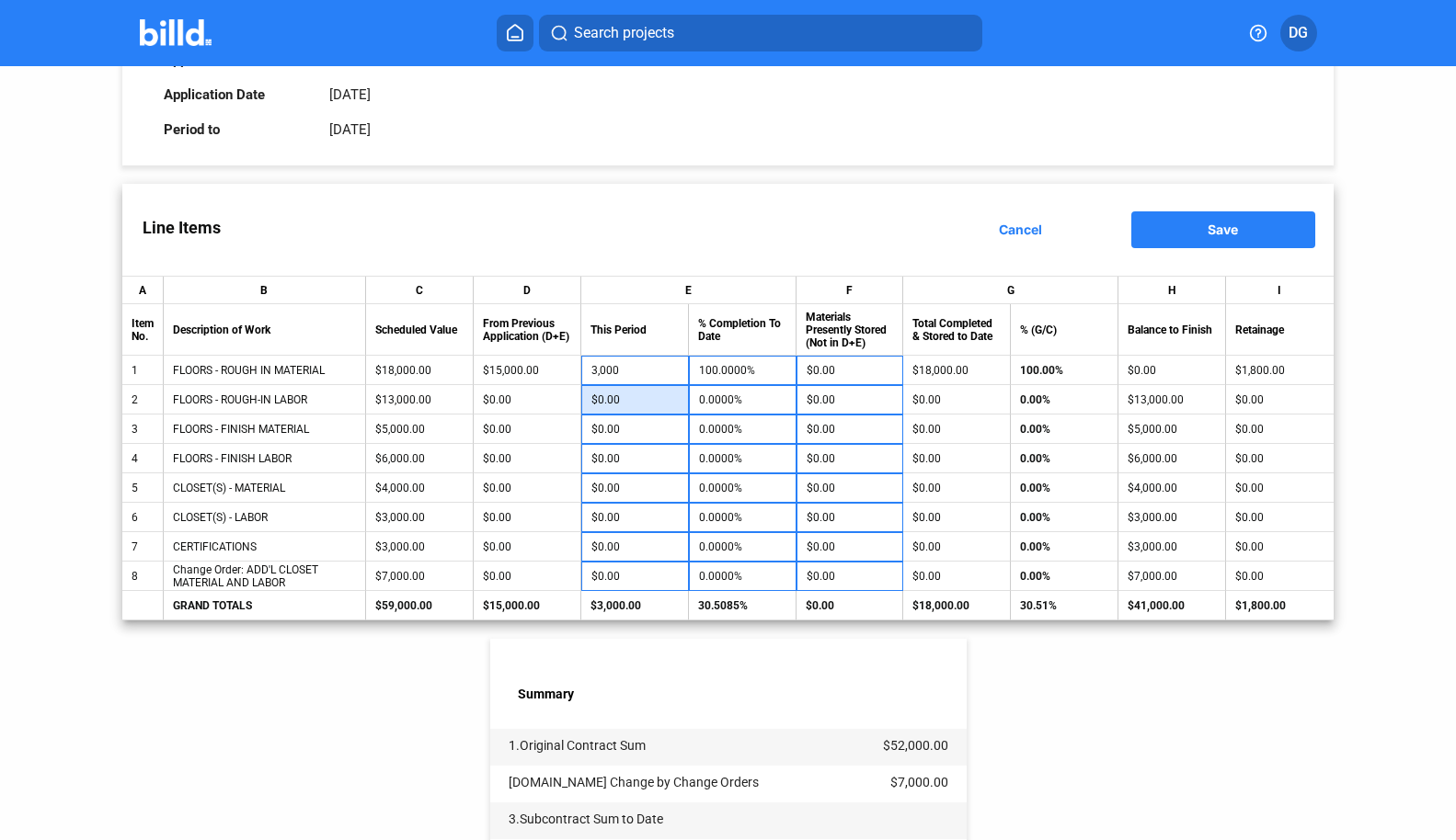
type input "$3,000.00"
click at [652, 393] on input "$0.00" at bounding box center [635, 401] width 88 height 28
type input "1"
type input "0.0077%"
type input "10"
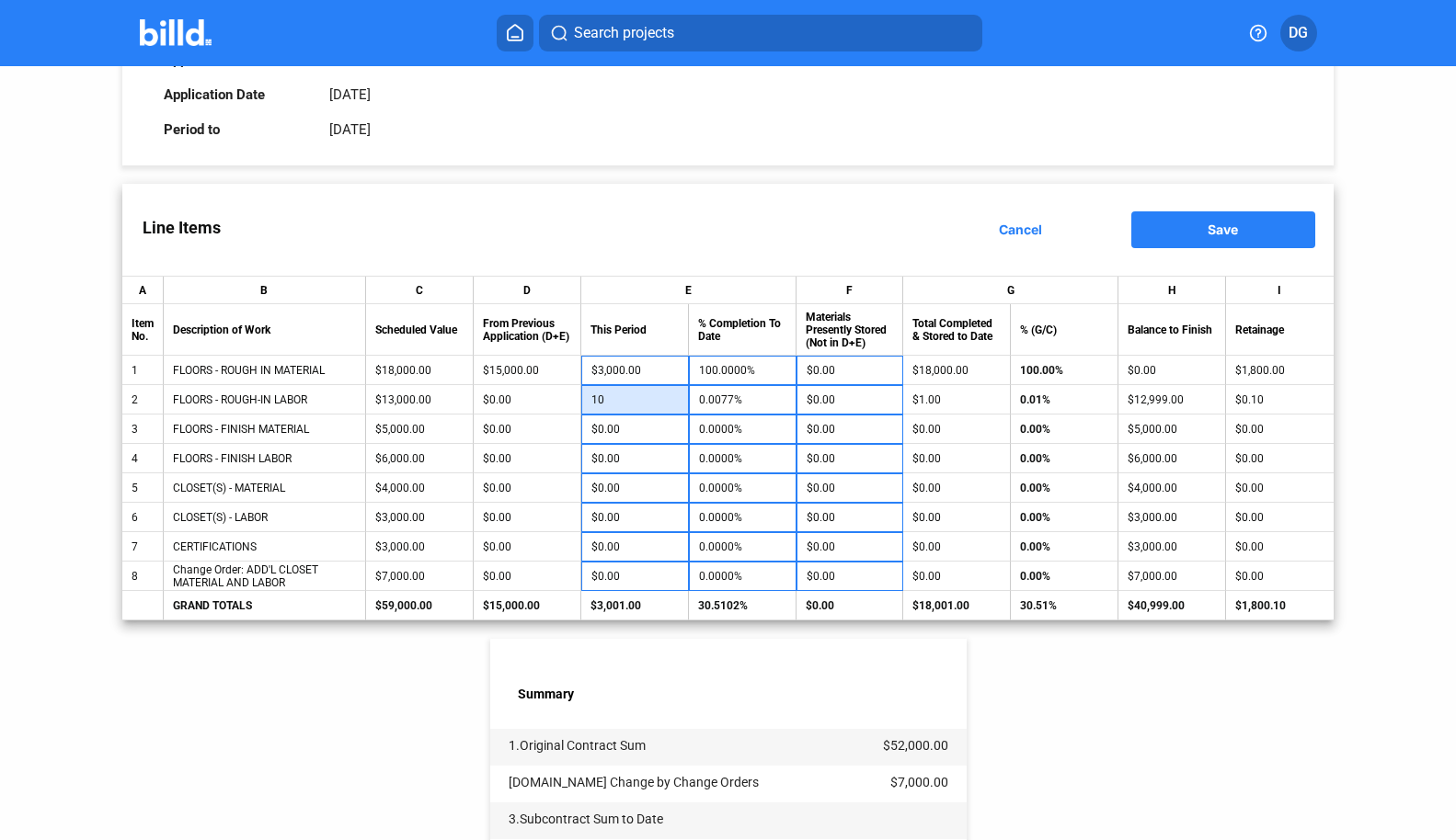
type input "0.0769%"
type input "100"
type input "0.7692%"
type input "1,000"
type input "7.6923%"
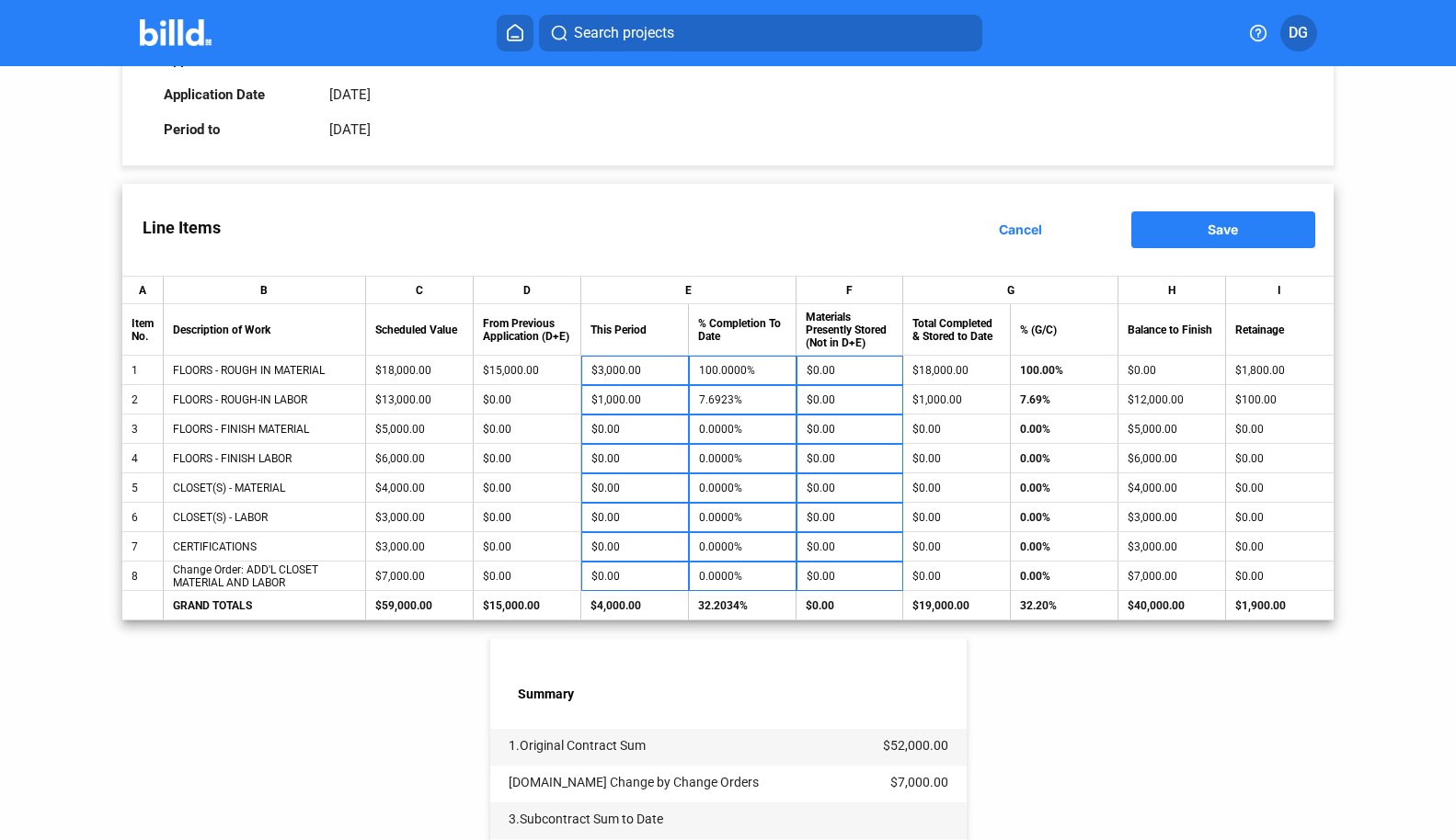
click at [650, 233] on div "Line Items Cancel Save" at bounding box center [728, 230] width 1211 height 92
click at [647, 401] on input "$1,000.00" at bounding box center [635, 401] width 88 height 28
click at [595, 401] on input "1,000.000" at bounding box center [635, 401] width 88 height 28
type input "10,000.000"
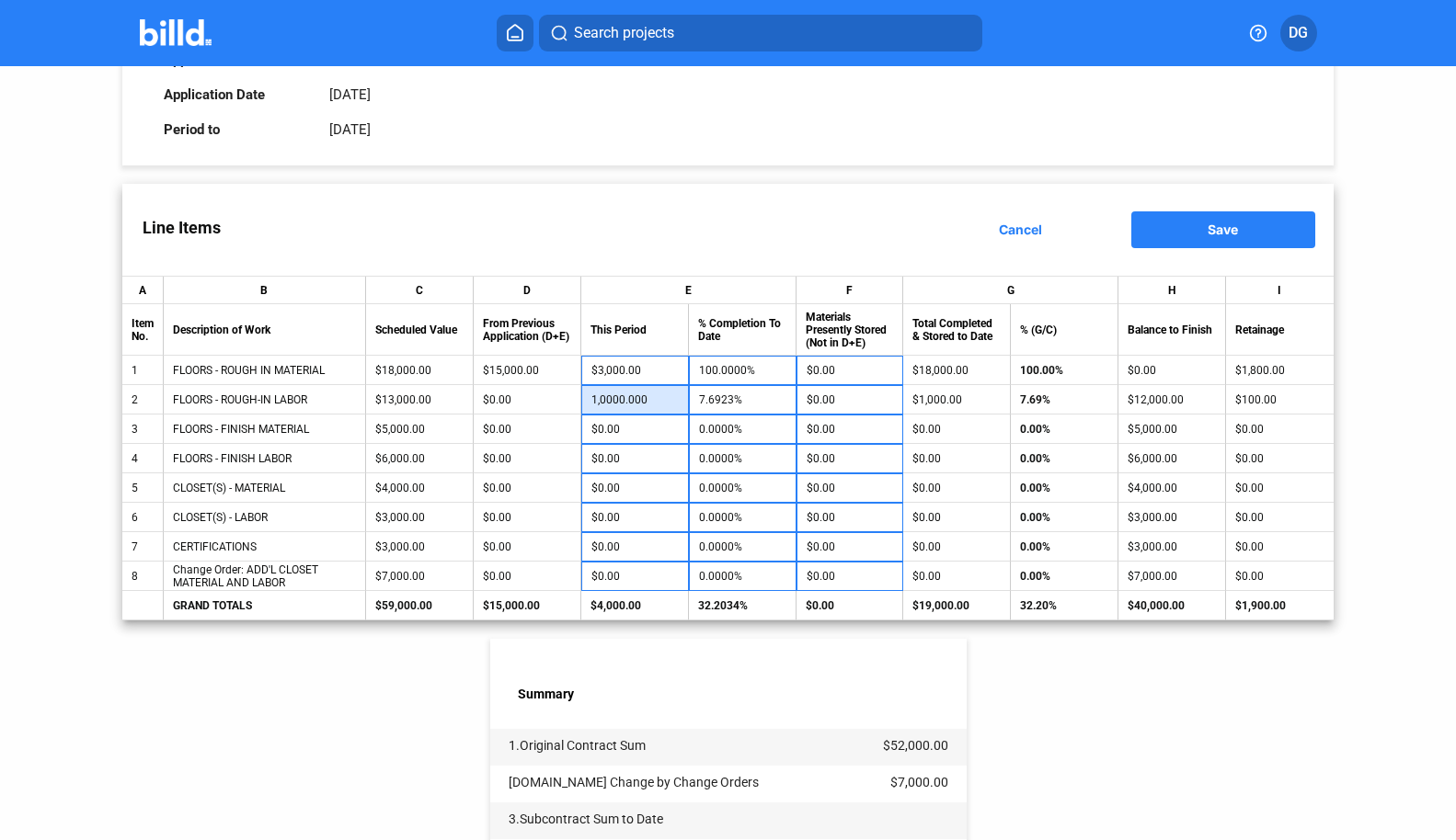
type input "76.9231%"
type input "$10,000.00"
click at [638, 229] on div "Line Items Cancel Save" at bounding box center [728, 230] width 1211 height 92
click at [640, 427] on input "$0.00" at bounding box center [635, 429] width 88 height 28
type input "3"
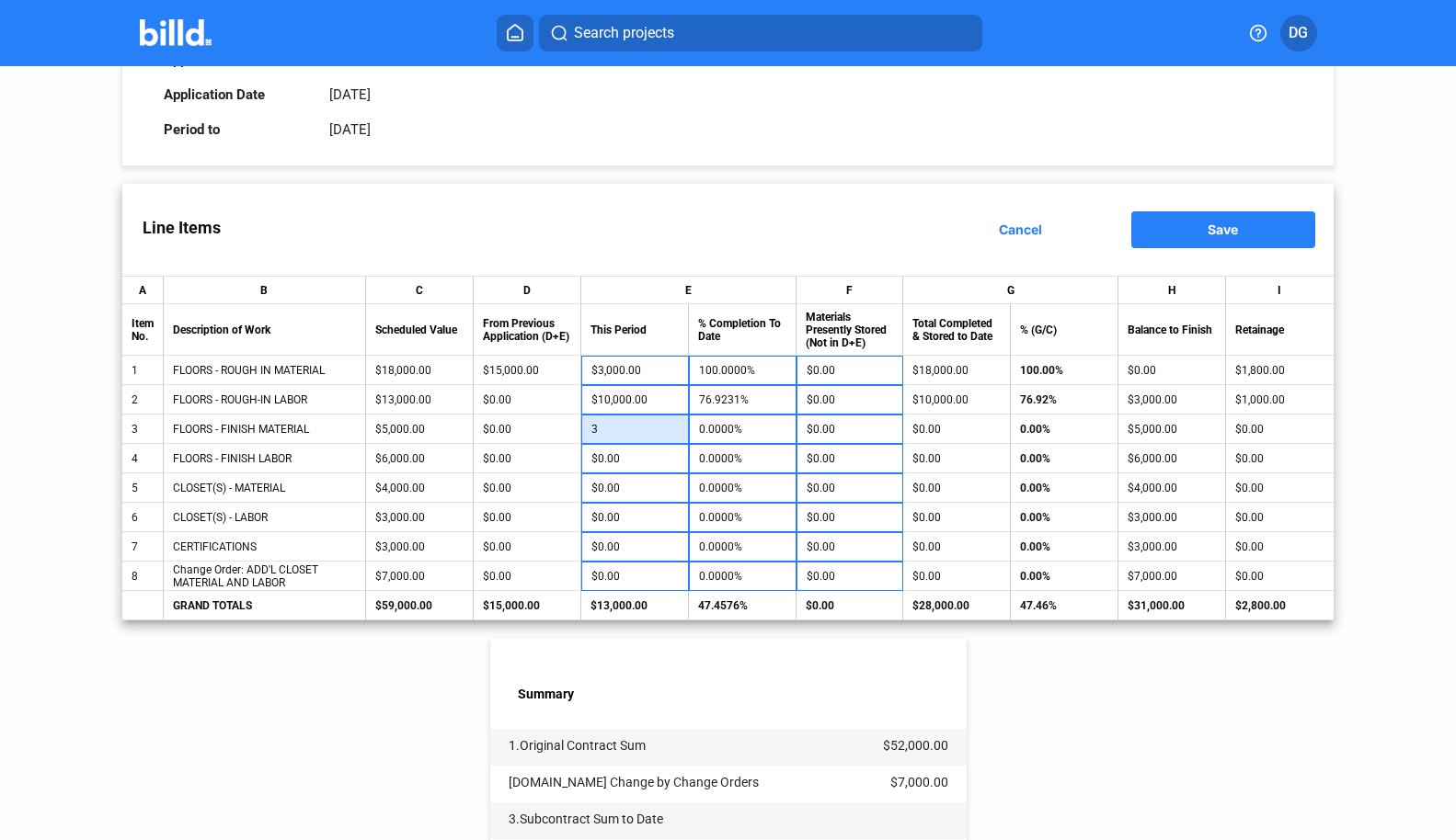
type input "0.0600%"
type input "30"
type input "0.6000%"
type input "300"
type input "6.0000%"
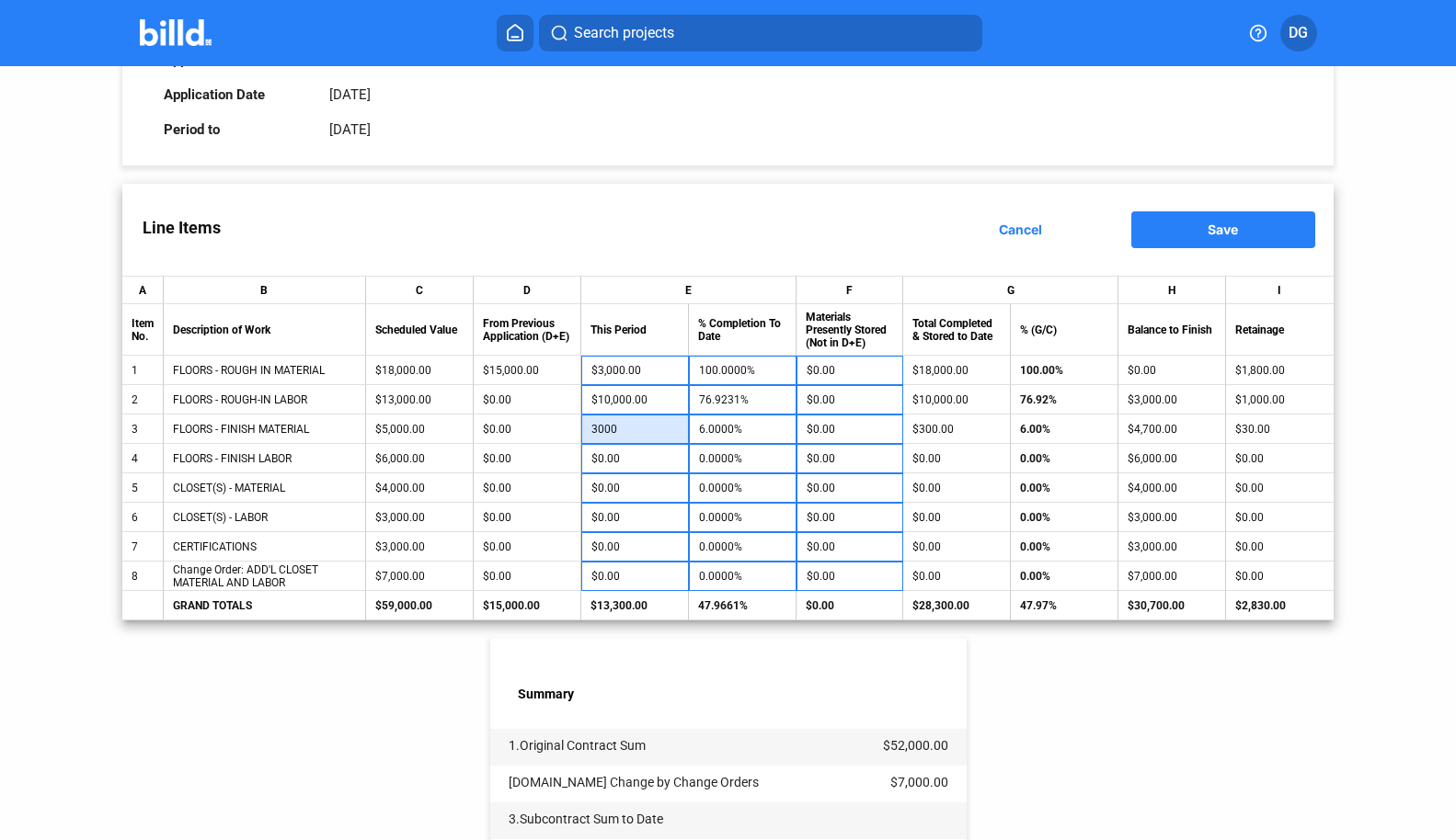
type input "3,000"
type input "60.0000%"
click at [704, 236] on div "Line Items Cancel Save" at bounding box center [728, 230] width 1211 height 92
click at [596, 429] on input "$3,000.00" at bounding box center [635, 429] width 88 height 28
type input "5"
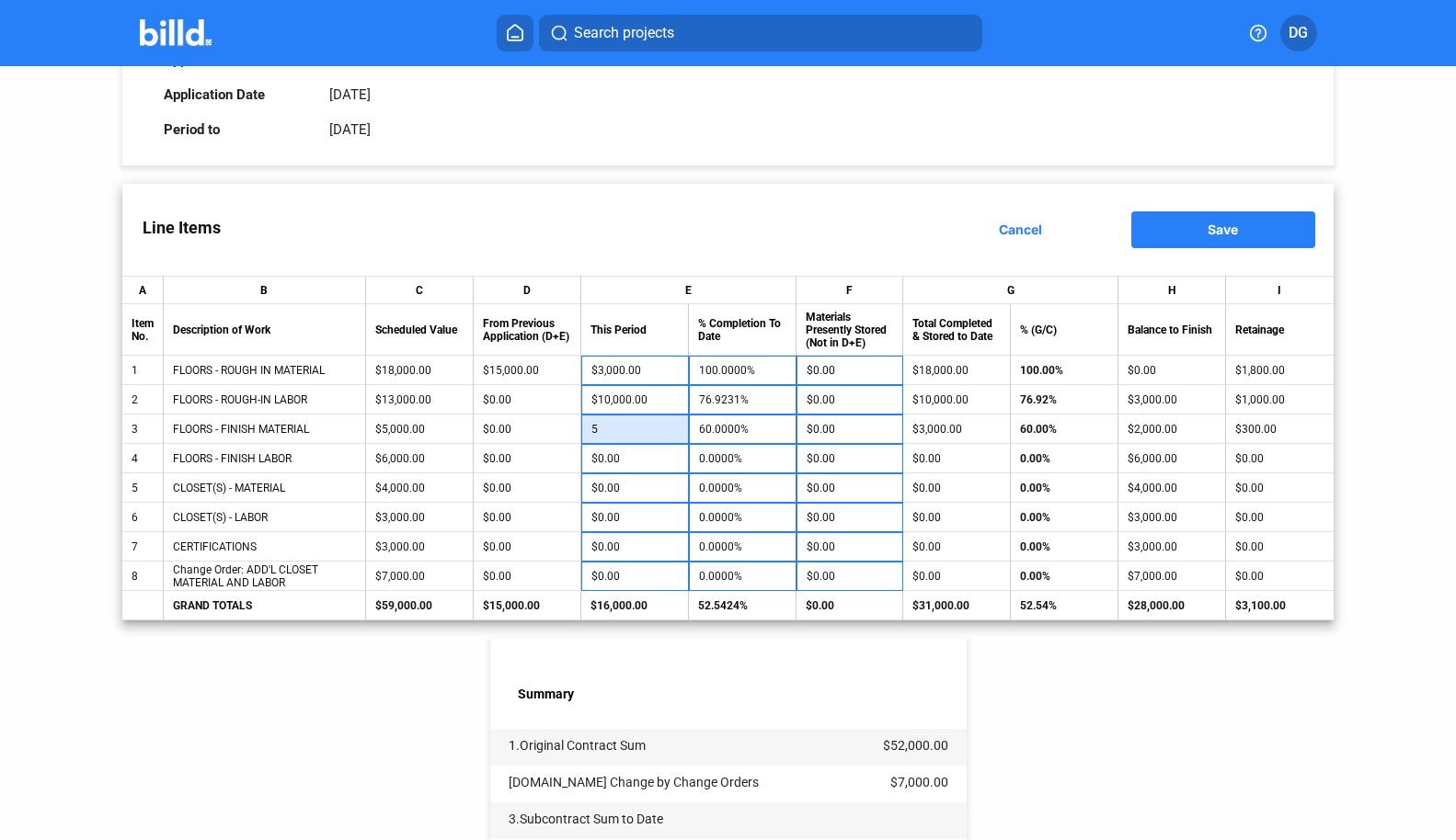
type input "0.1000%"
type input "50"
type input "1.0000%"
type input "500"
type input "10.0000%"
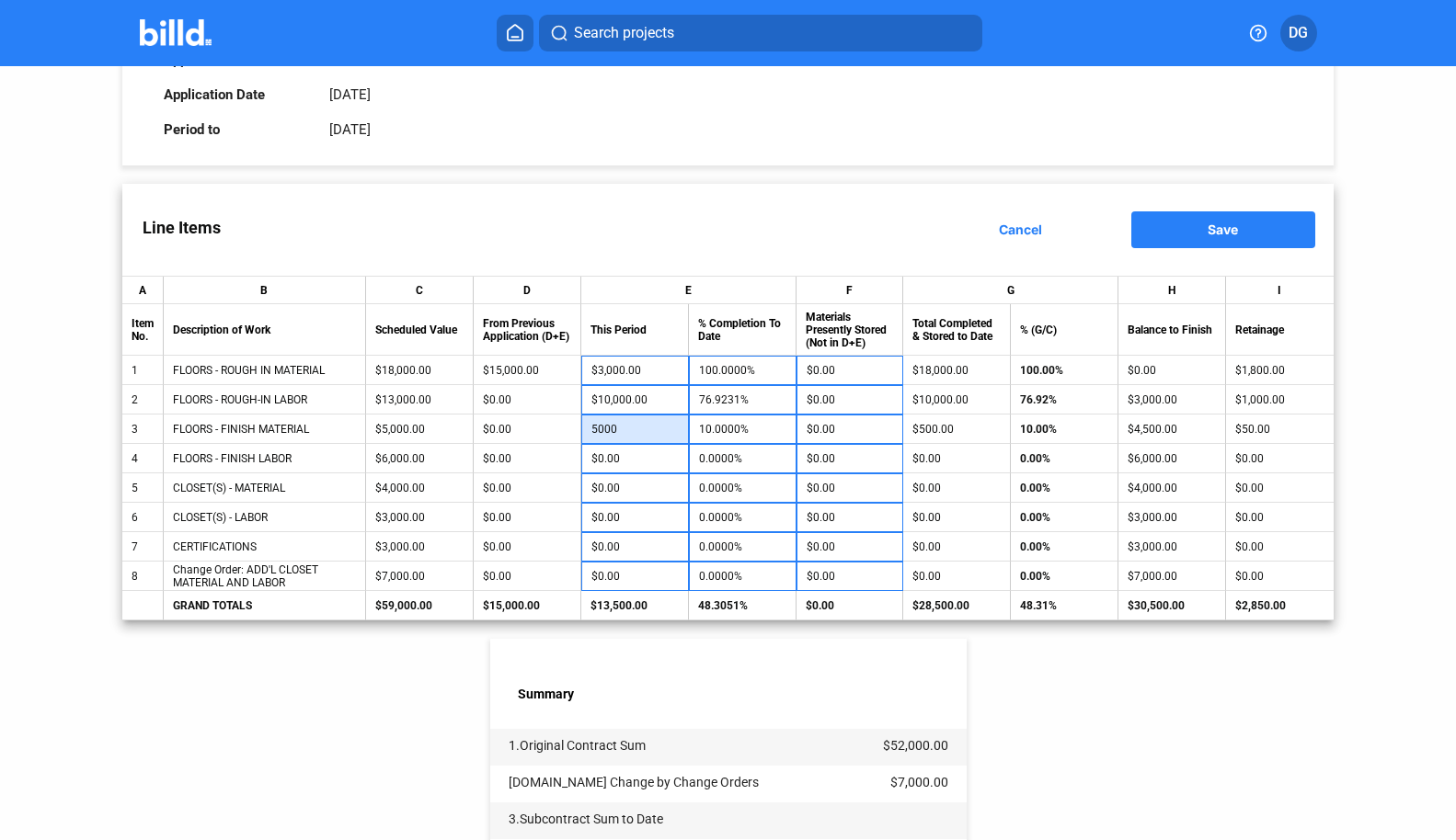
type input "5,000"
type input "100.0000%"
type input "$5,000.00"
click at [723, 219] on div "Line Items Cancel Save" at bounding box center [728, 230] width 1211 height 92
click at [630, 462] on input "$0.00" at bounding box center [635, 459] width 88 height 28
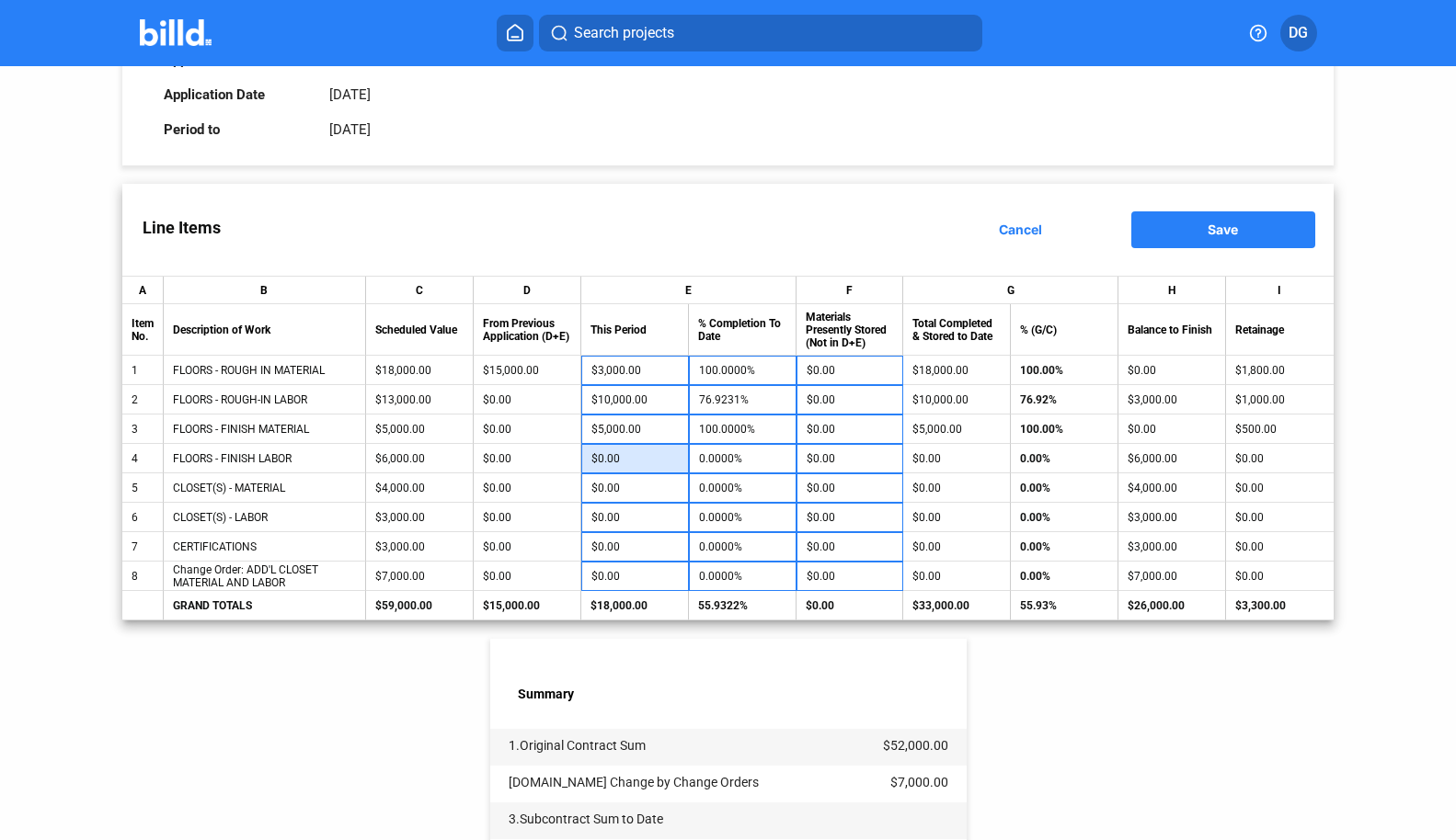
type input "2"
type input "0.0333%"
type input "25"
type input "0.4167%"
type input "250"
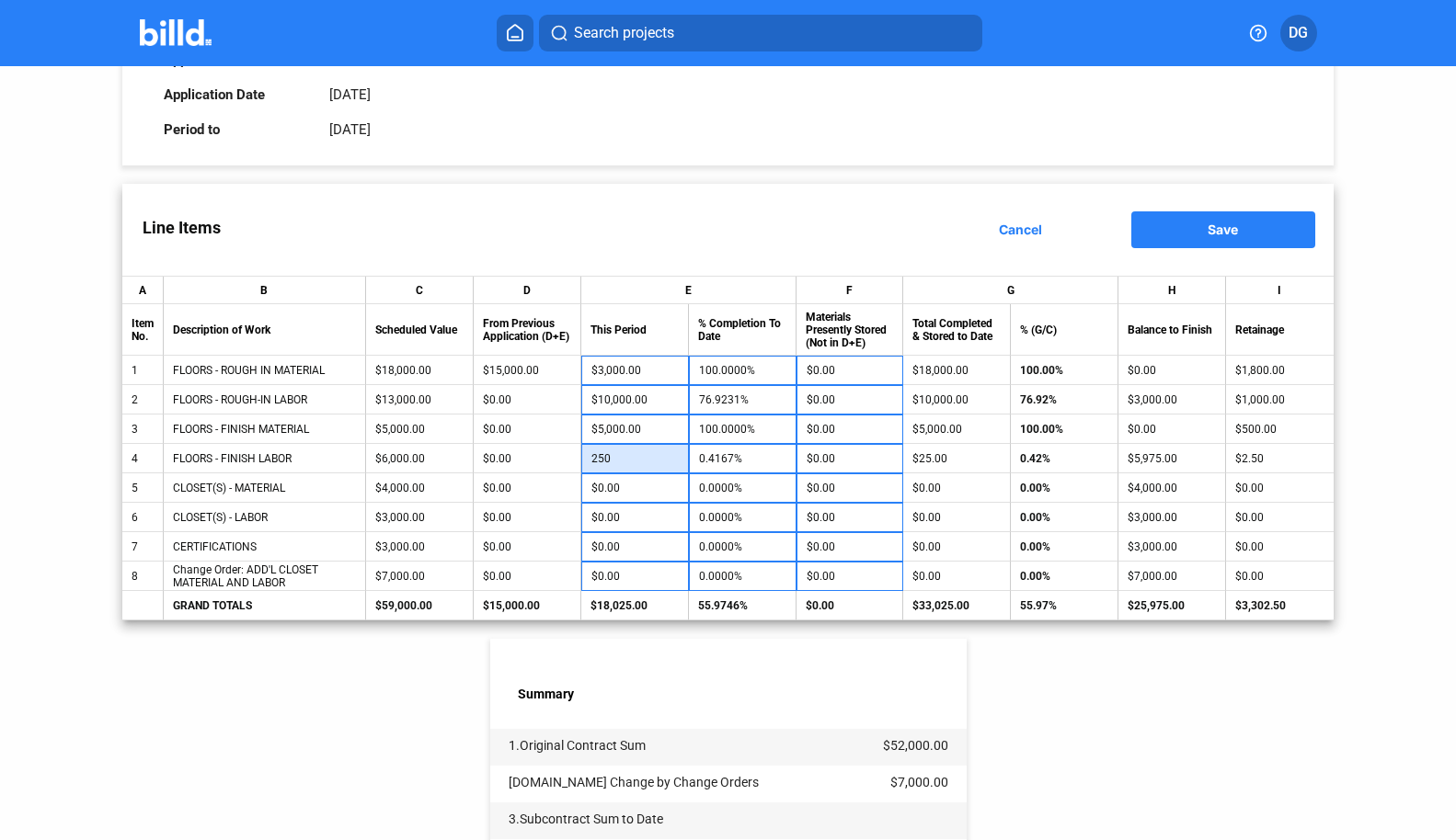
type input "4.1667%"
type input "2,500"
type input "41.6667%"
type input "$2,500.00"
click at [676, 230] on div "Line Items Cancel Save" at bounding box center [728, 230] width 1211 height 92
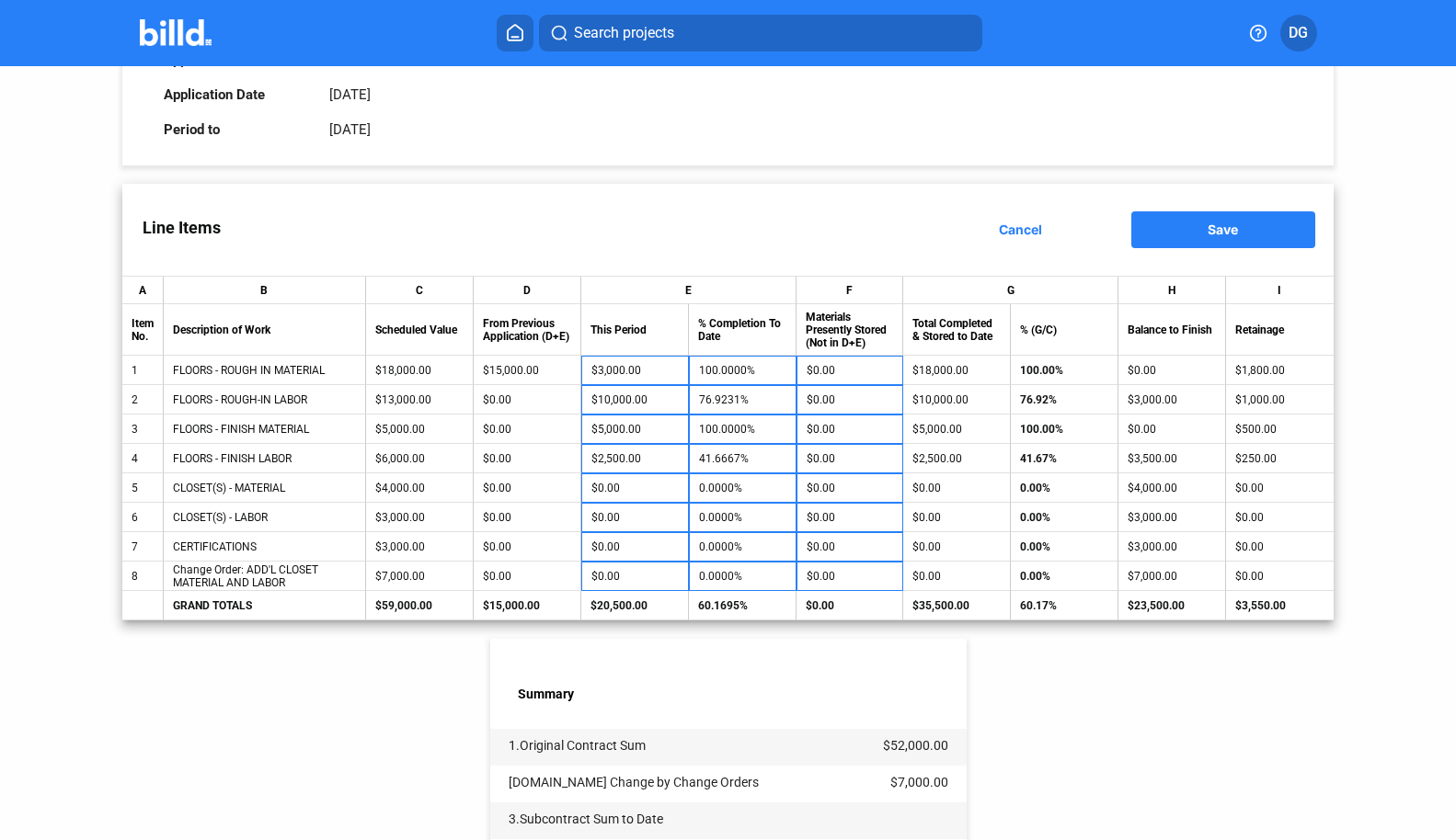
click at [676, 230] on div "Line Items Cancel Save" at bounding box center [728, 230] width 1211 height 92
click at [636, 488] on input "$0.00" at bounding box center [635, 488] width 88 height 28
type input "2"
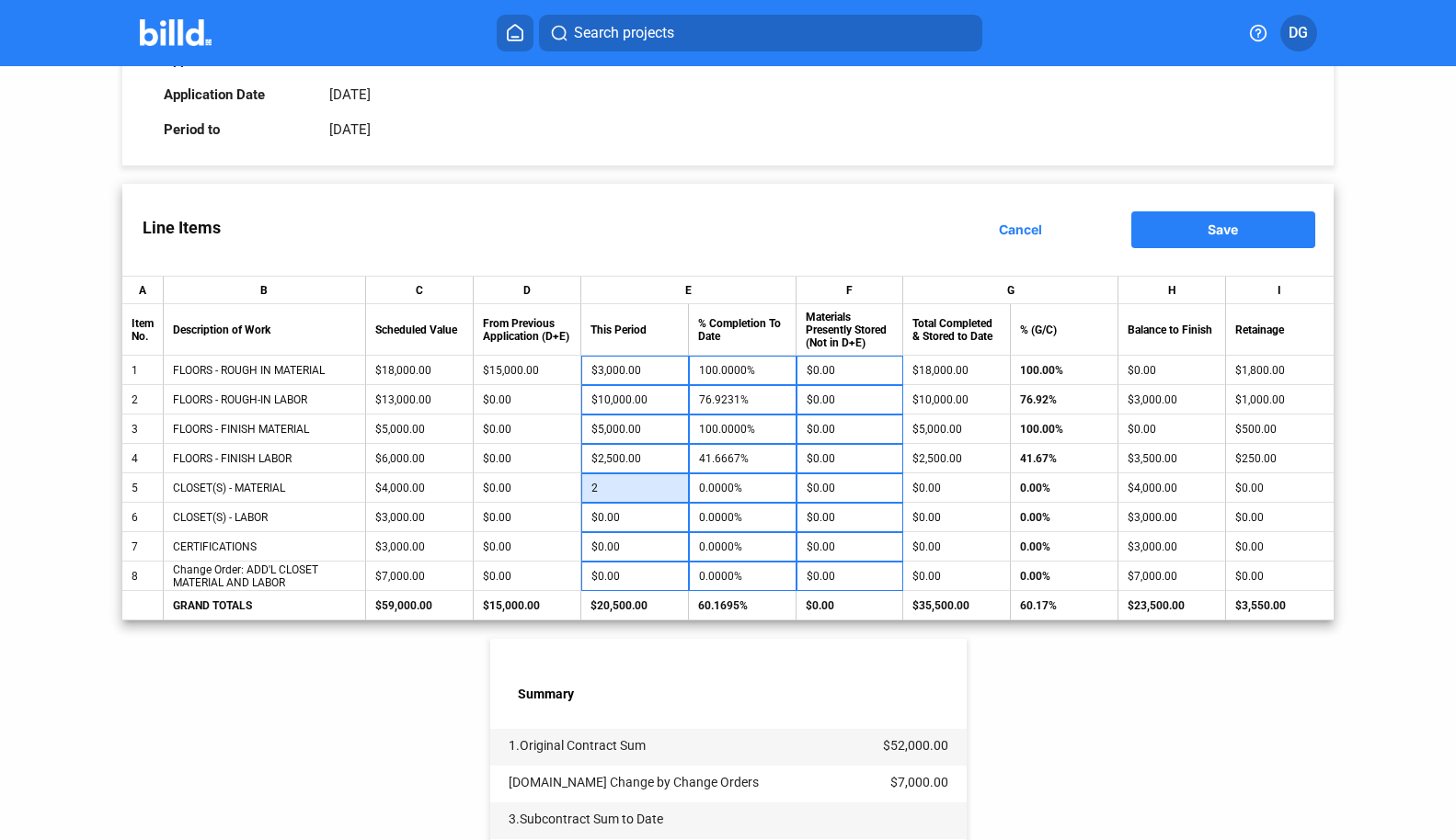
type input "0.0500%"
type input "20"
type input "0.5000%"
type input "200"
type input "5.0000%"
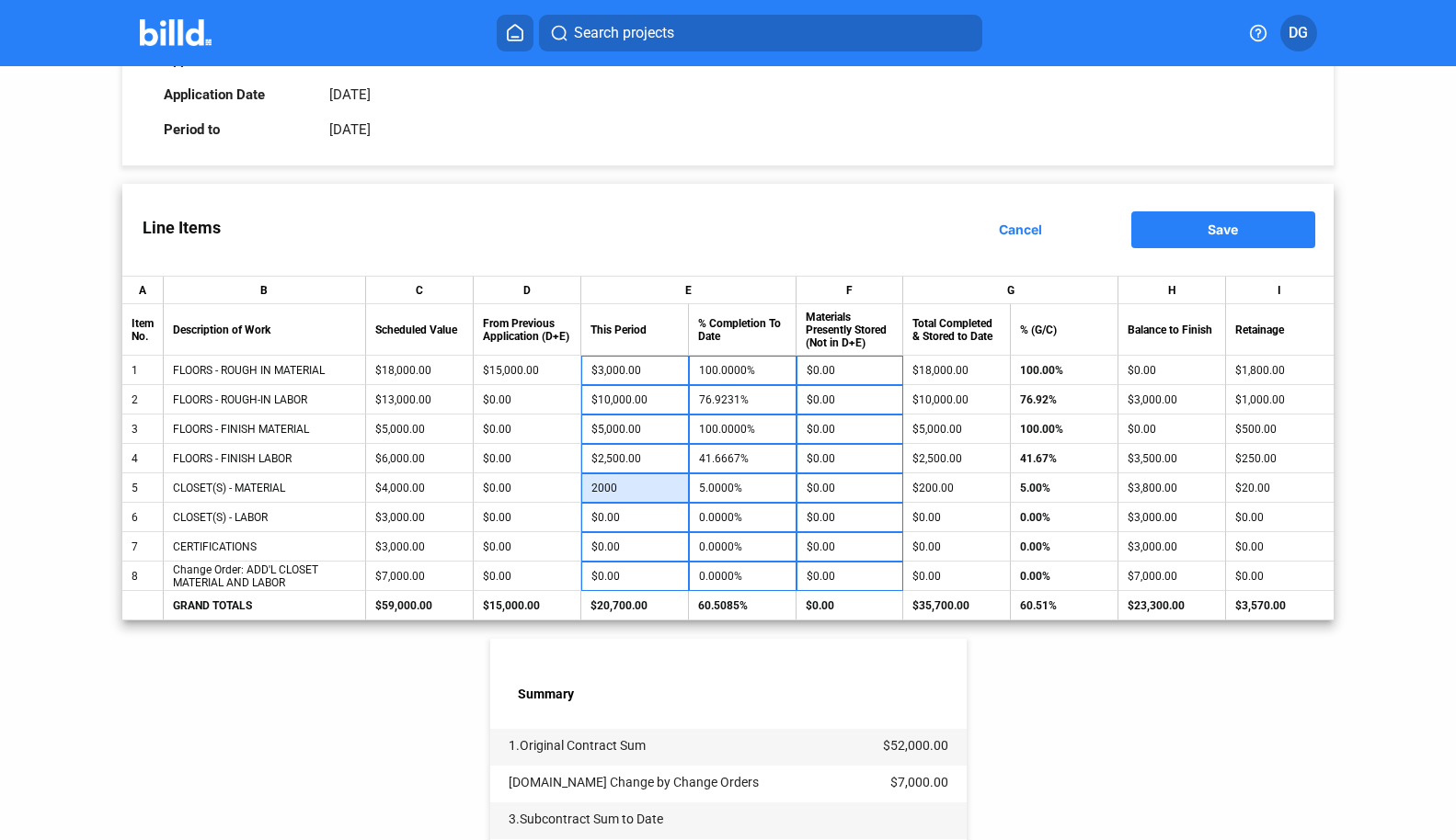
type input "2,000"
type input "50.0000%"
click at [772, 230] on div "Line Items Cancel Save" at bounding box center [728, 230] width 1211 height 92
click at [645, 577] on input "$0.00" at bounding box center [635, 577] width 88 height 28
click at [652, 485] on input "$2,000.00" at bounding box center [635, 488] width 88 height 28
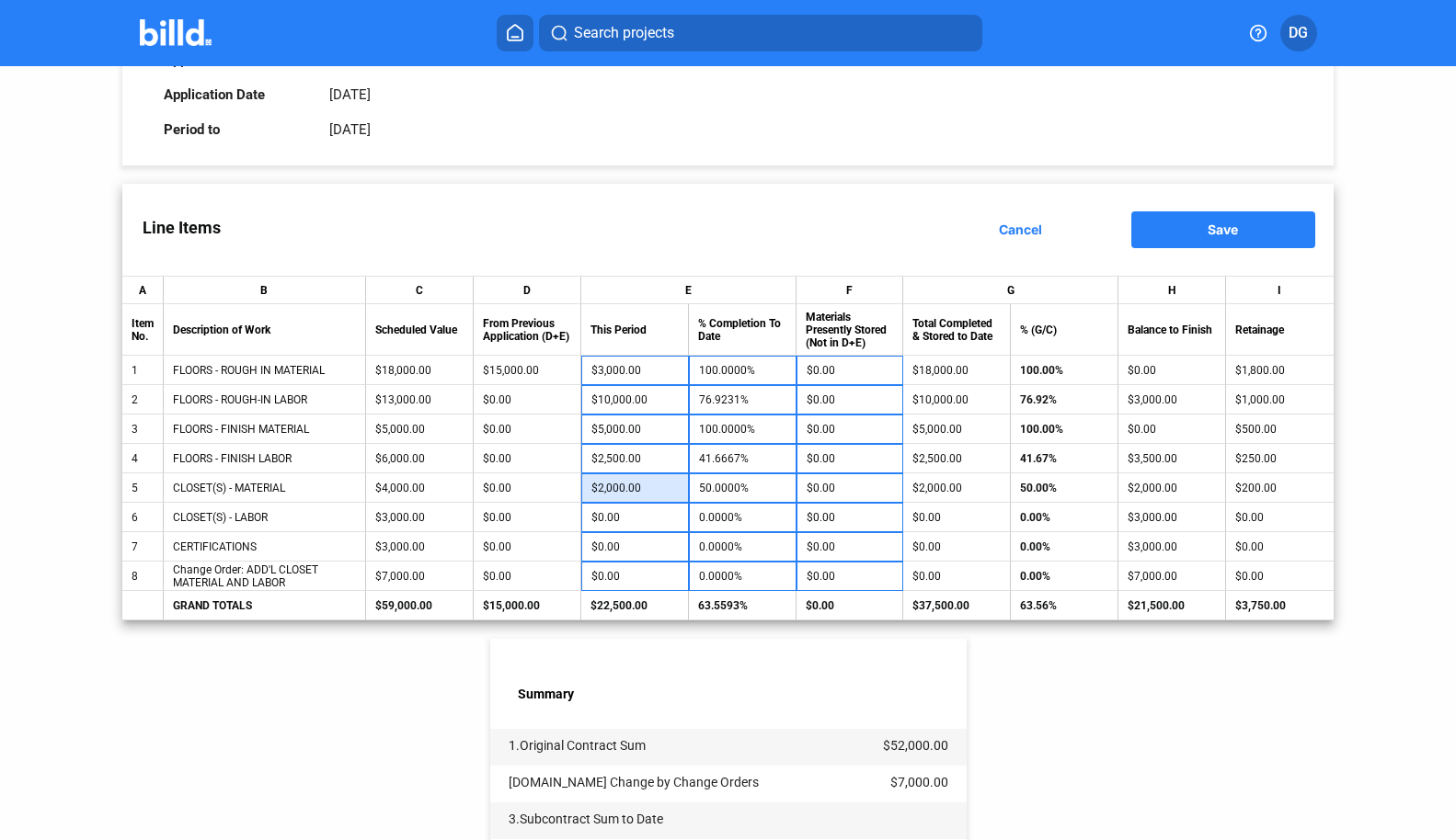
type input "4"
type input "0.1000%"
type input "40"
type input "1.0000%"
type input "400"
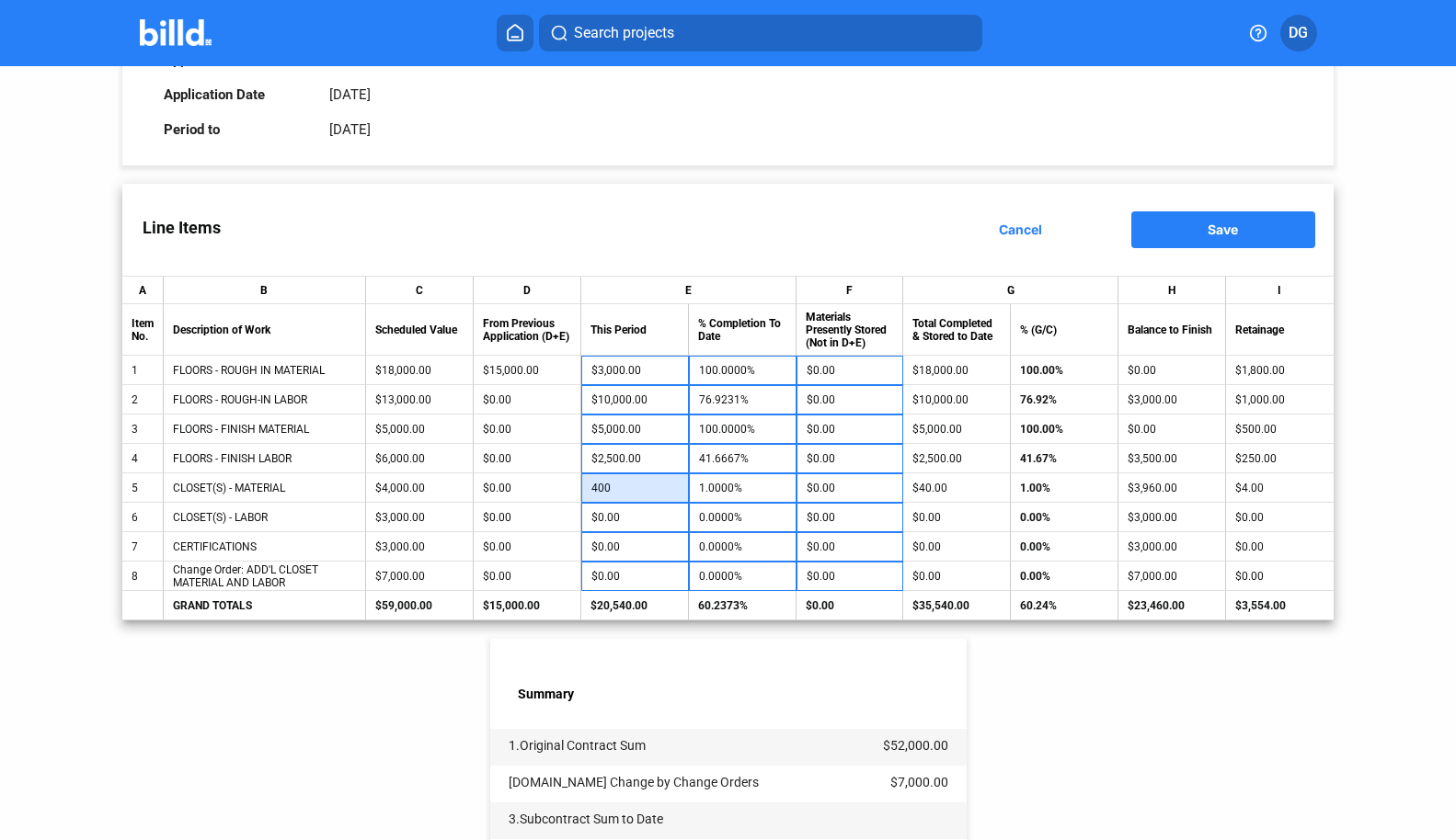
type input "10.0000%"
type input "4,000"
type input "100.0000%"
type input "$4,000.00"
click at [674, 226] on div "Line Items Cancel Save" at bounding box center [728, 230] width 1211 height 92
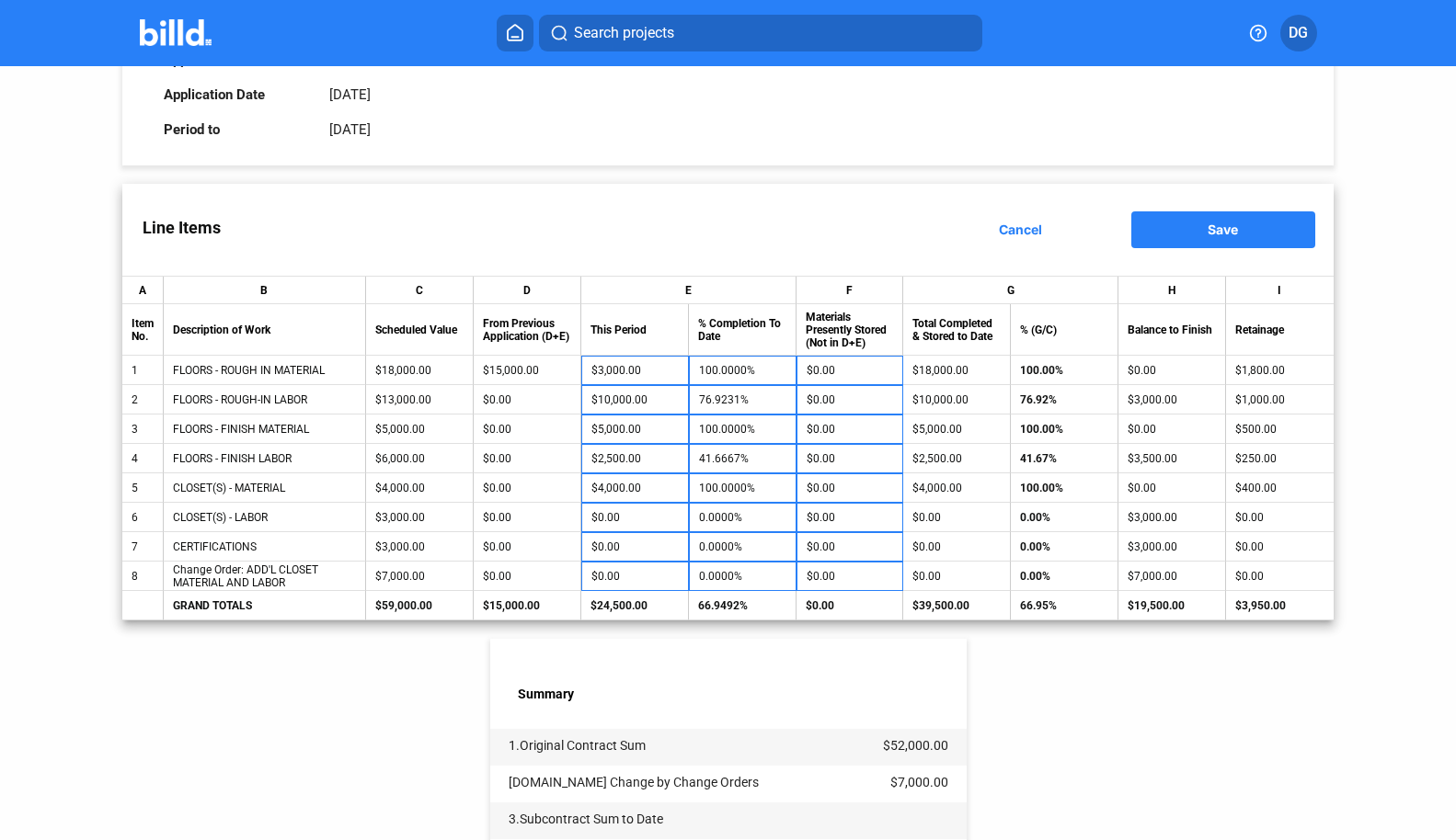
click at [729, 208] on div "Line Items Cancel Save" at bounding box center [728, 230] width 1211 height 92
click at [1208, 232] on span "Save" at bounding box center [1223, 229] width 30 height 16
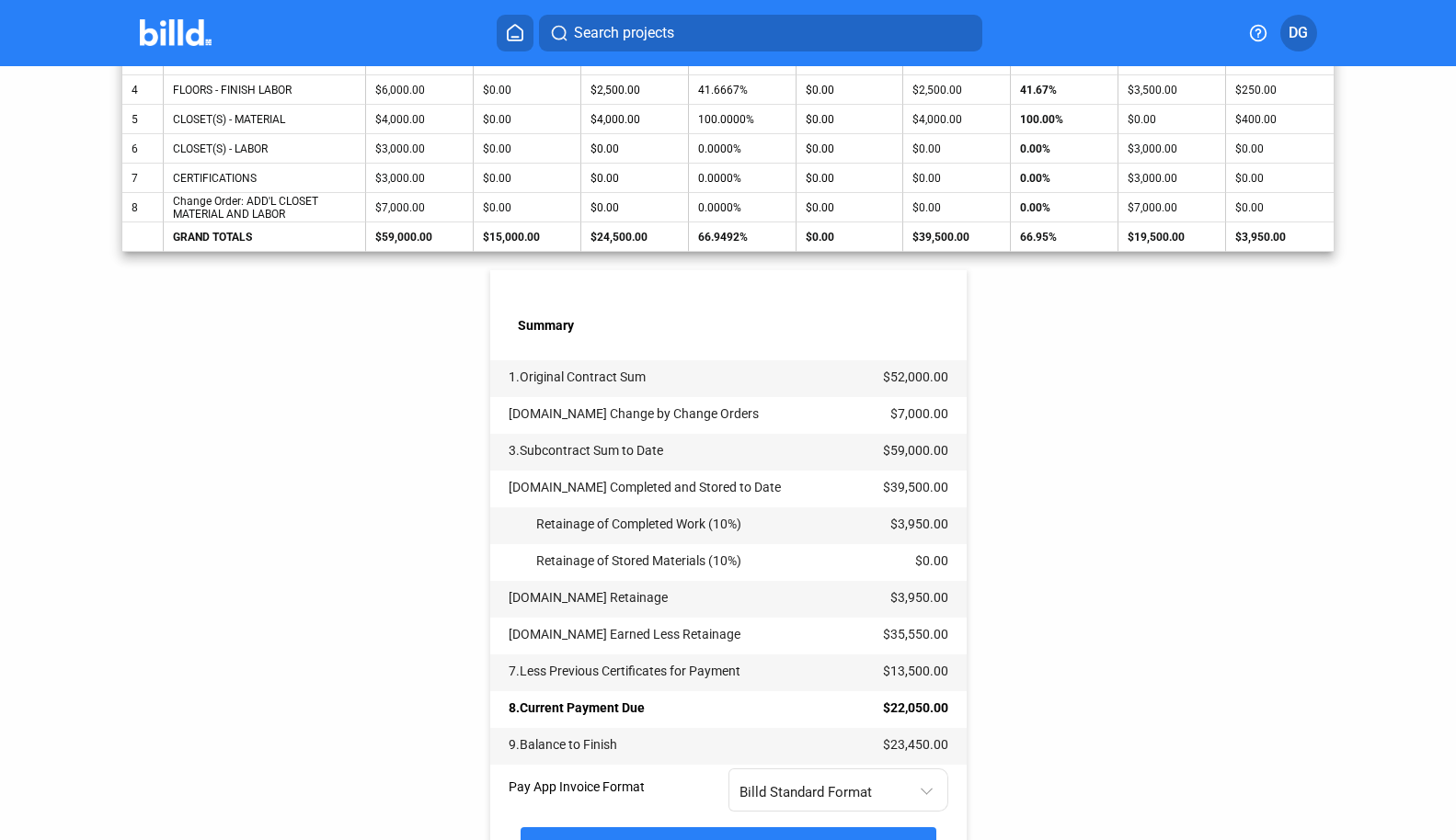
scroll to position [648, 0]
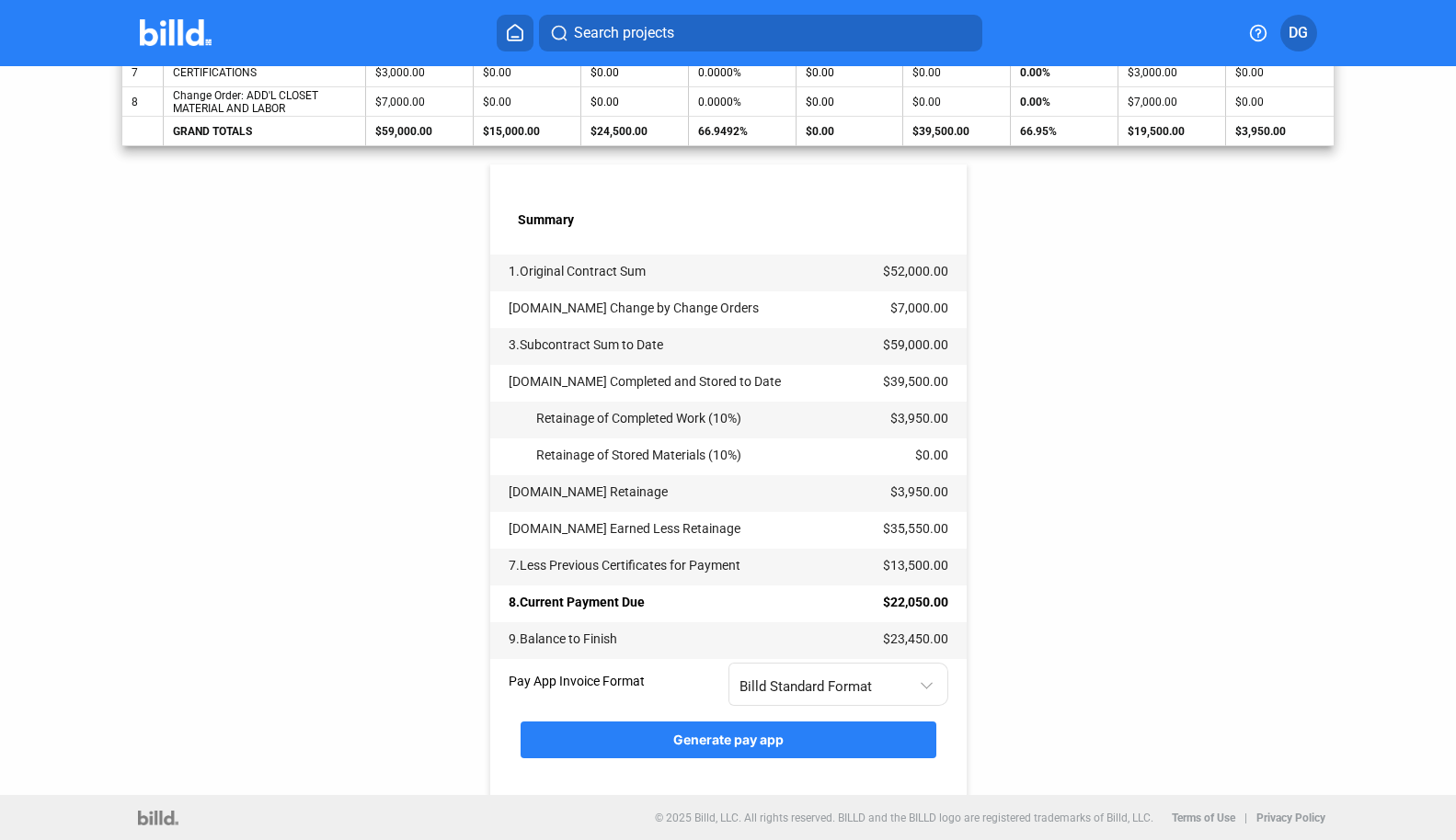
click at [720, 737] on span "Generate pay app" at bounding box center [728, 739] width 111 height 16
